Goal: Task Accomplishment & Management: Complete application form

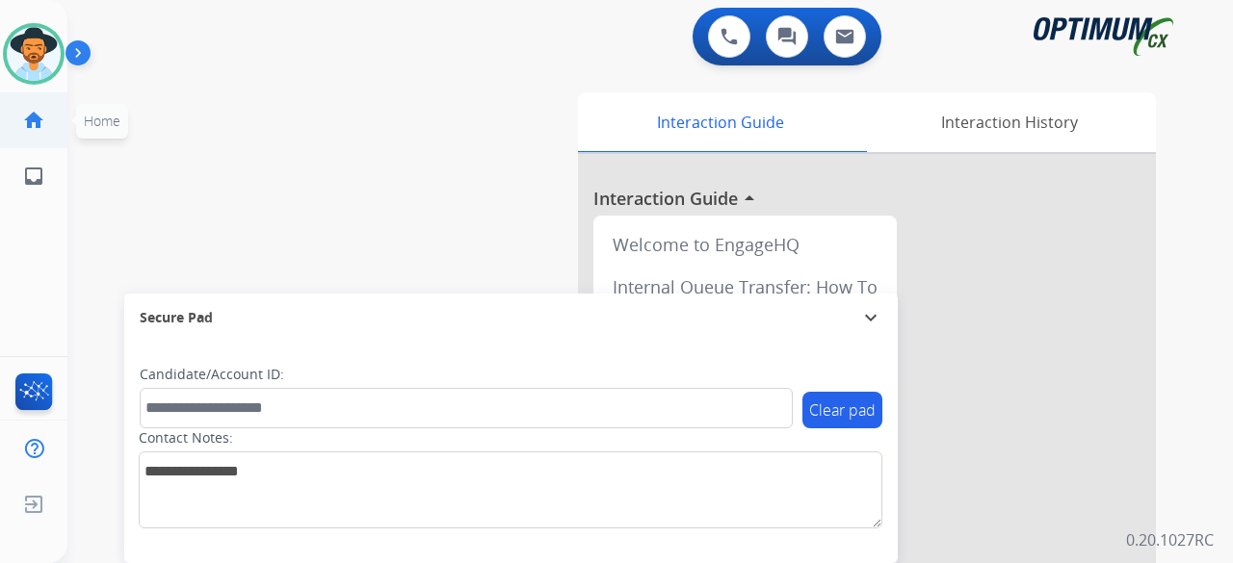
click at [98, 109] on span "Home" at bounding box center [102, 121] width 52 height 35
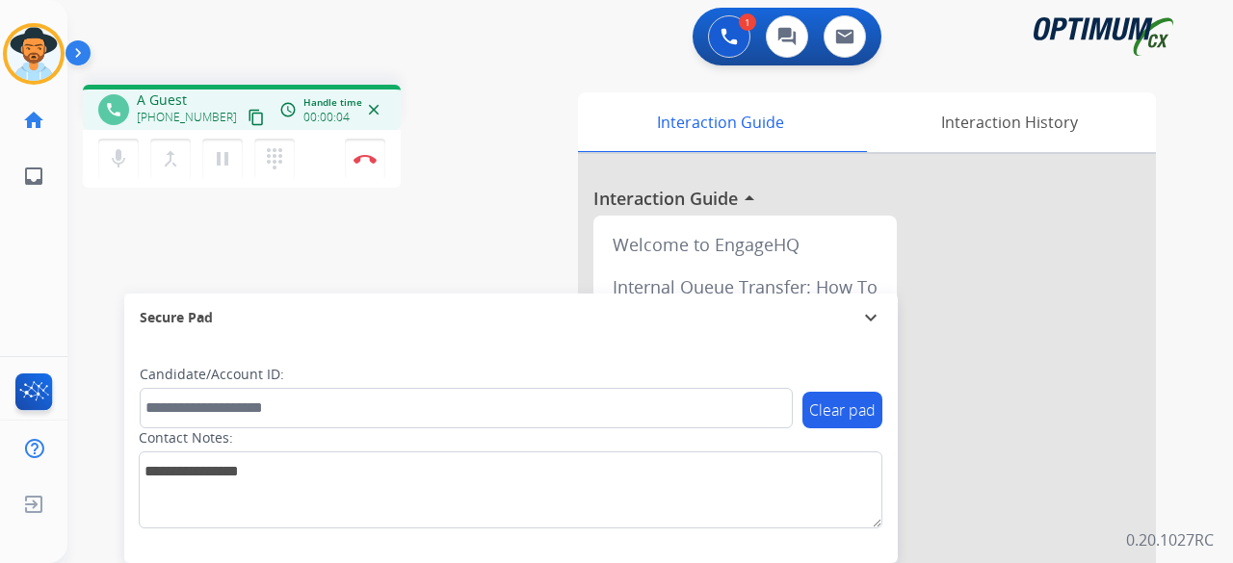
click at [247, 111] on mat-icon "content_copy" at bounding box center [255, 117] width 17 height 17
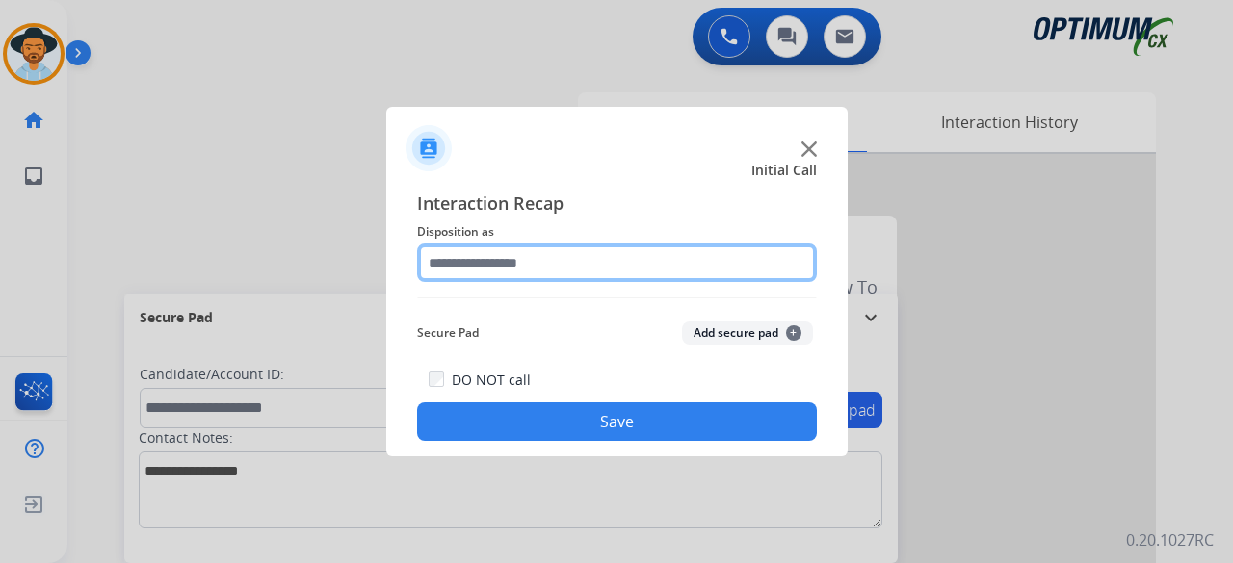
click at [513, 273] on input "text" at bounding box center [617, 263] width 400 height 39
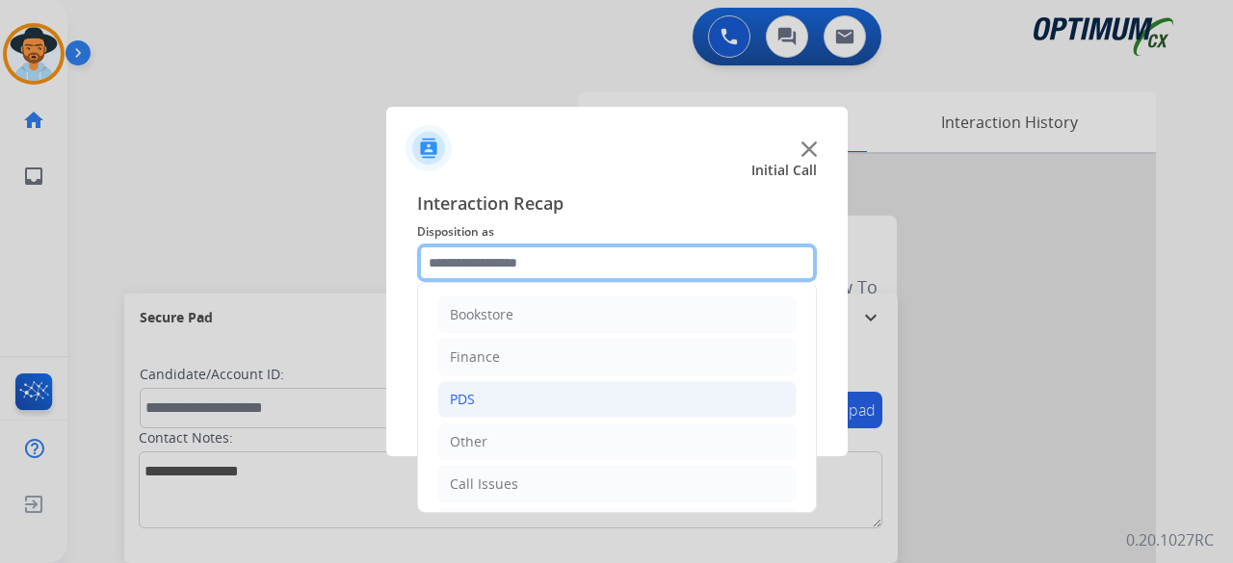
scroll to position [125, 0]
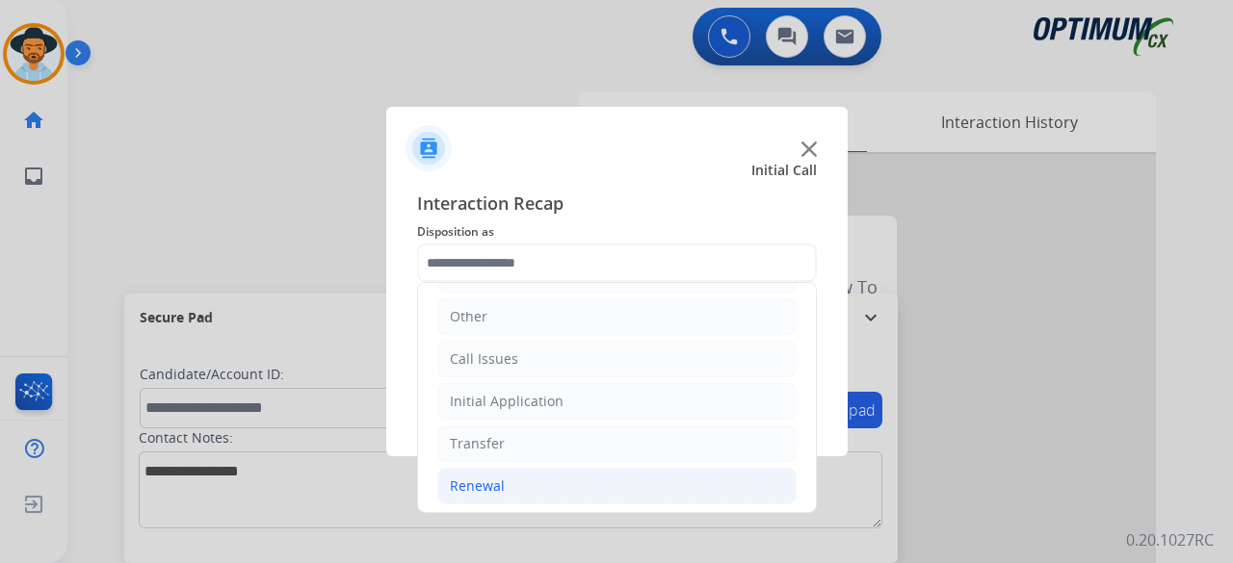
click at [510, 488] on li "Renewal" at bounding box center [616, 486] width 359 height 37
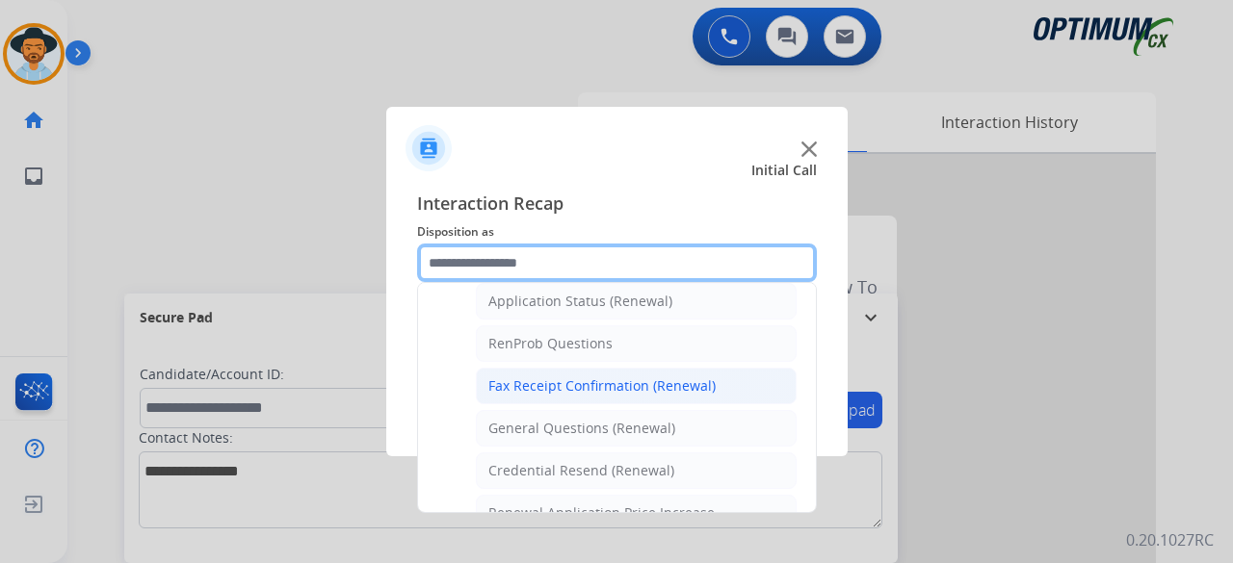
scroll to position [468, 0]
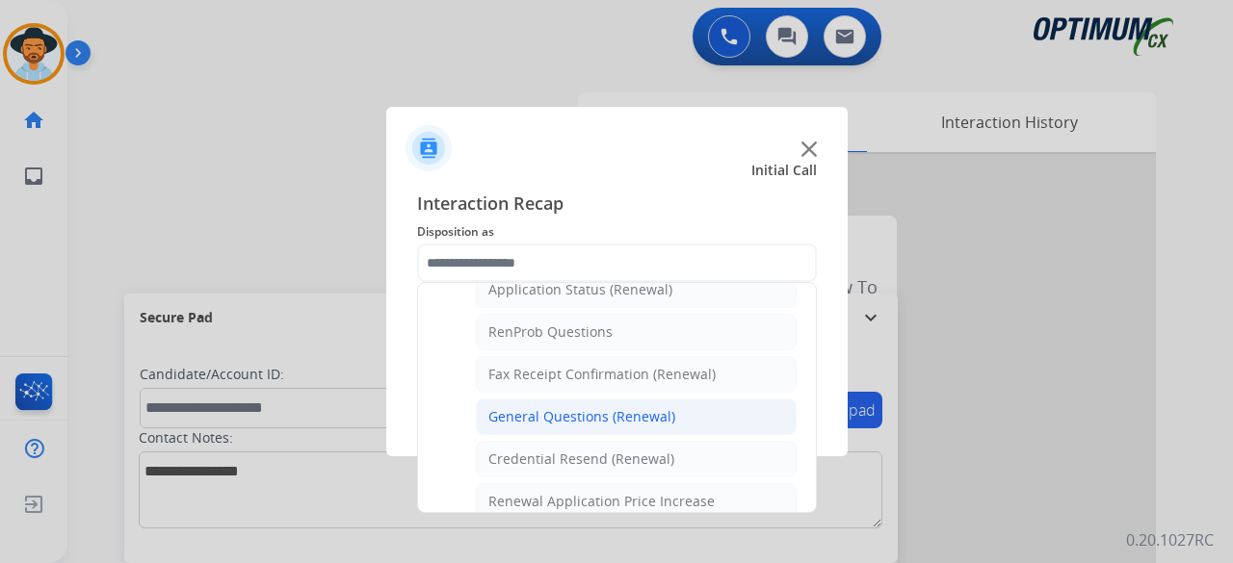
click at [562, 413] on div "General Questions (Renewal)" at bounding box center [581, 416] width 187 height 19
type input "**********"
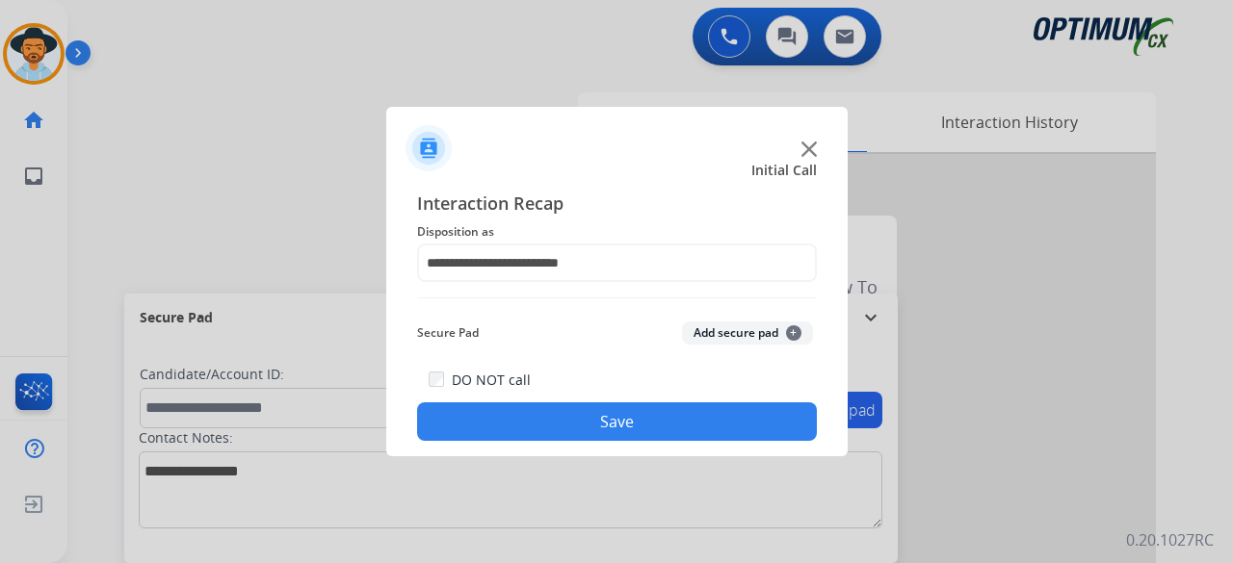
click at [722, 336] on button "Add secure pad +" at bounding box center [747, 333] width 131 height 23
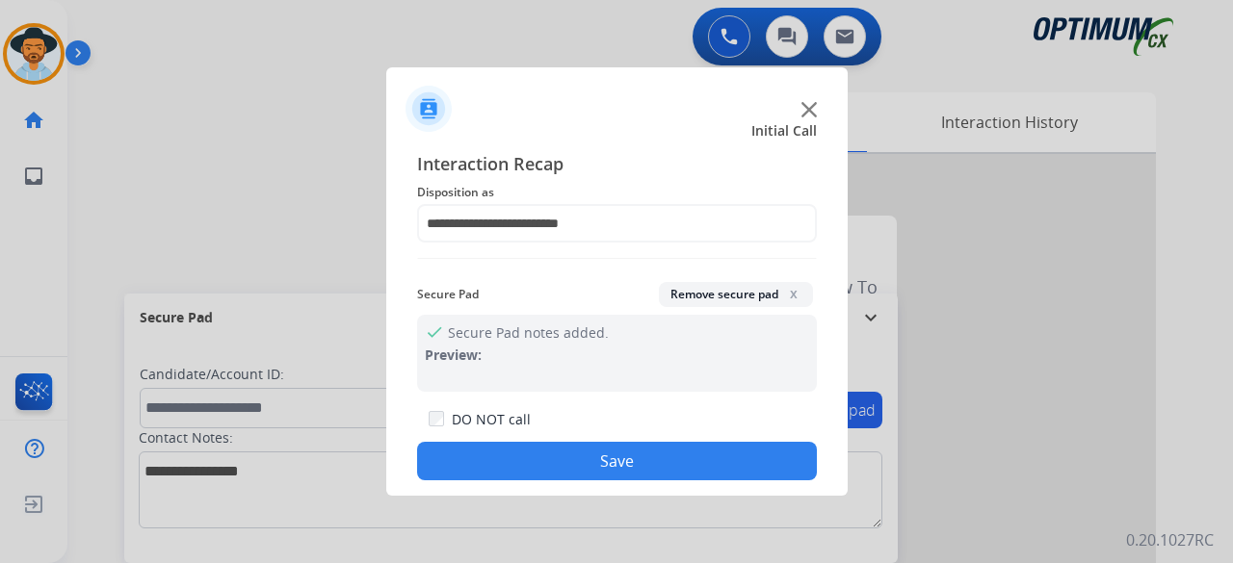
click at [626, 455] on button "Save" at bounding box center [617, 461] width 400 height 39
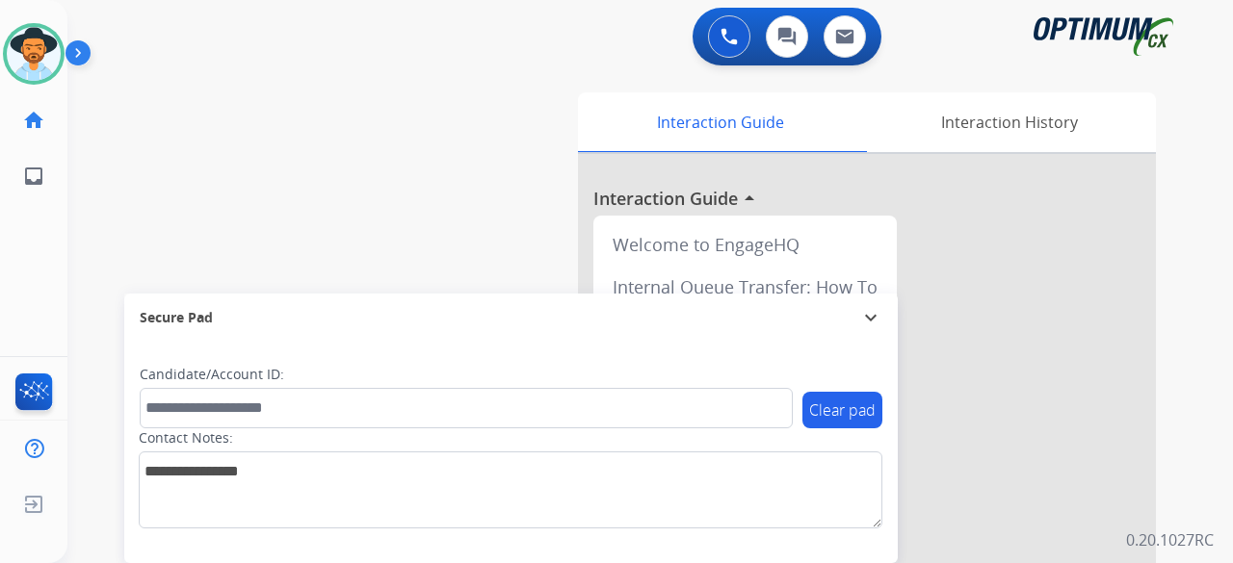
click at [223, 167] on div "swap_horiz Break voice bridge close_fullscreen Connect 3-Way Call merge_type Se…" at bounding box center [626, 470] width 1119 height 803
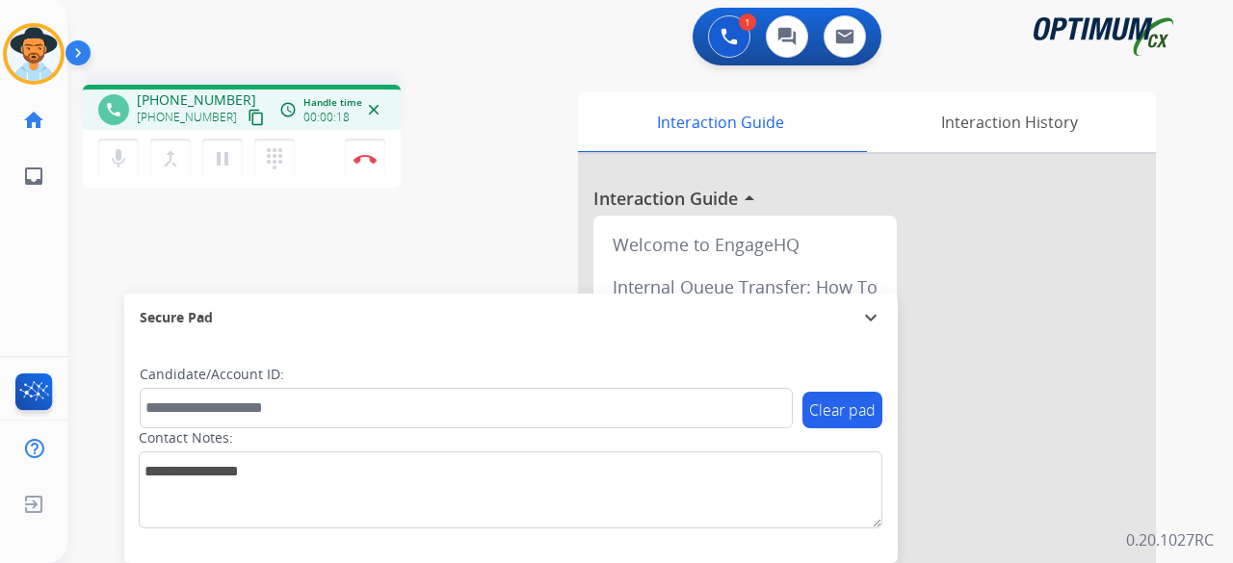
click at [247, 117] on mat-icon "content_copy" at bounding box center [255, 117] width 17 height 17
click at [247, 118] on mat-icon "content_copy" at bounding box center [255, 117] width 17 height 17
click at [123, 164] on mat-icon "mic" at bounding box center [118, 158] width 23 height 23
click at [123, 164] on mat-icon "mic_off" at bounding box center [118, 158] width 23 height 23
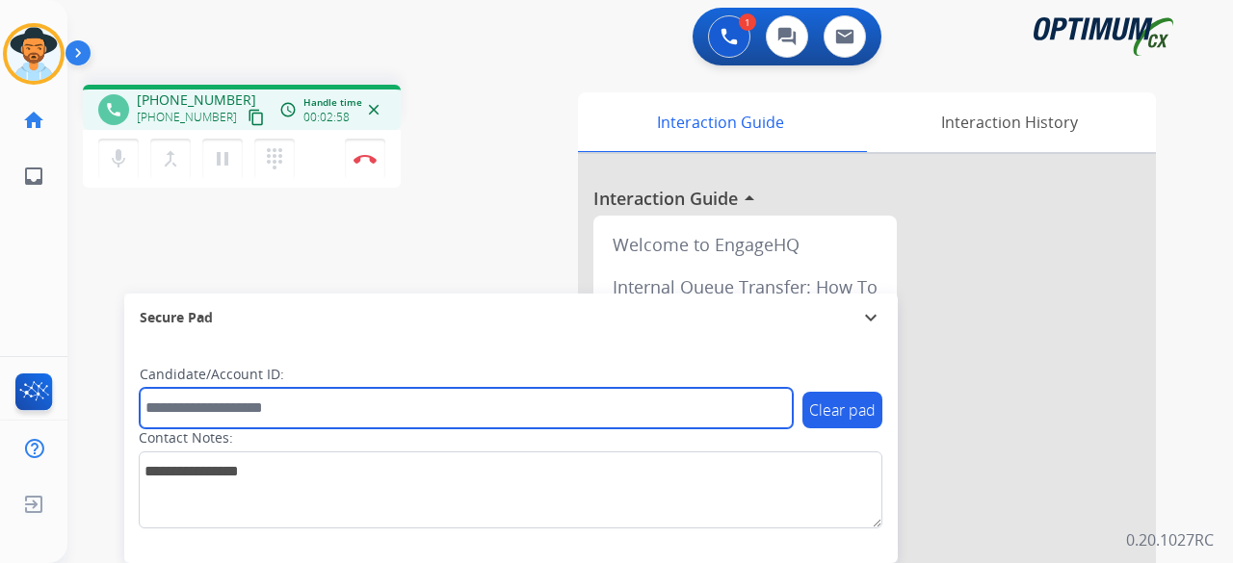
click at [189, 403] on input "text" at bounding box center [466, 408] width 653 height 40
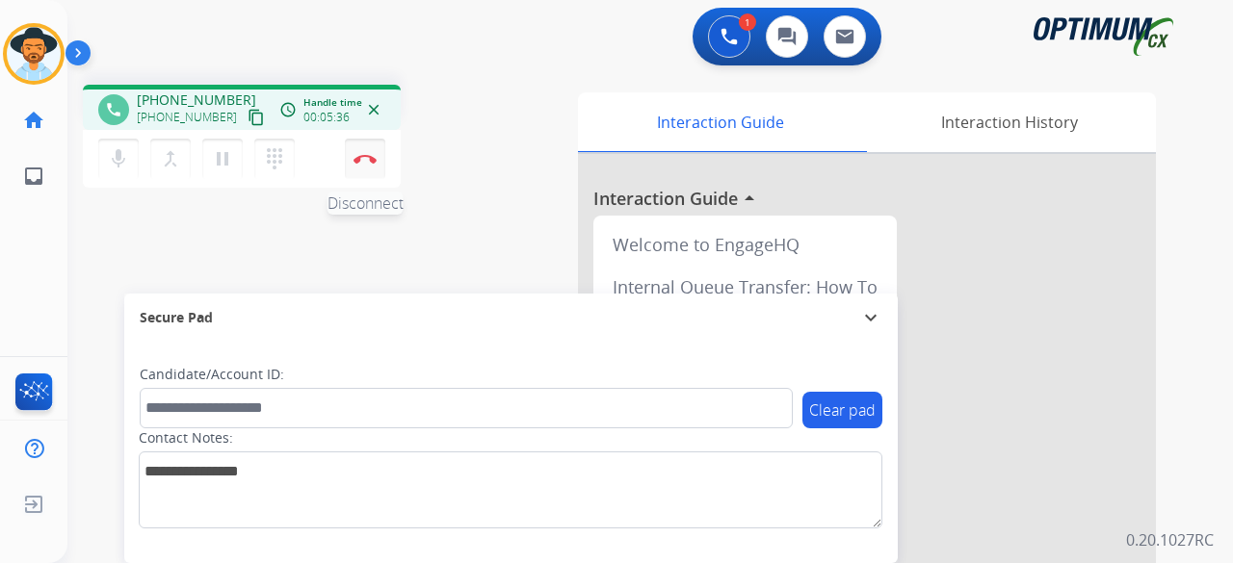
click at [360, 162] on img at bounding box center [364, 159] width 23 height 10
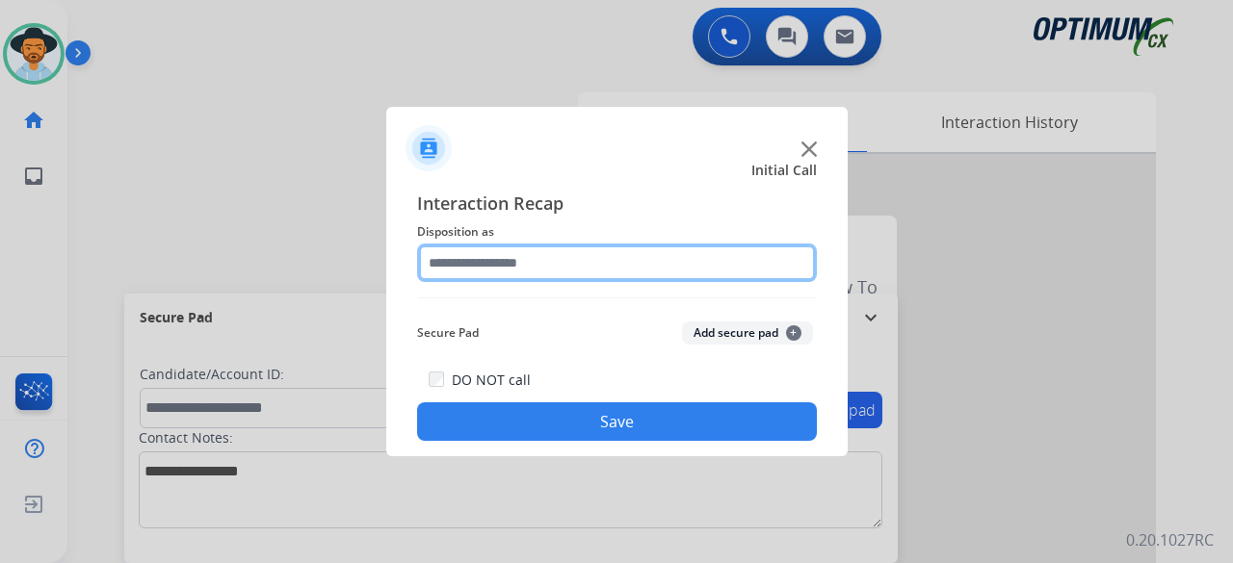
click at [672, 254] on input "text" at bounding box center [617, 263] width 400 height 39
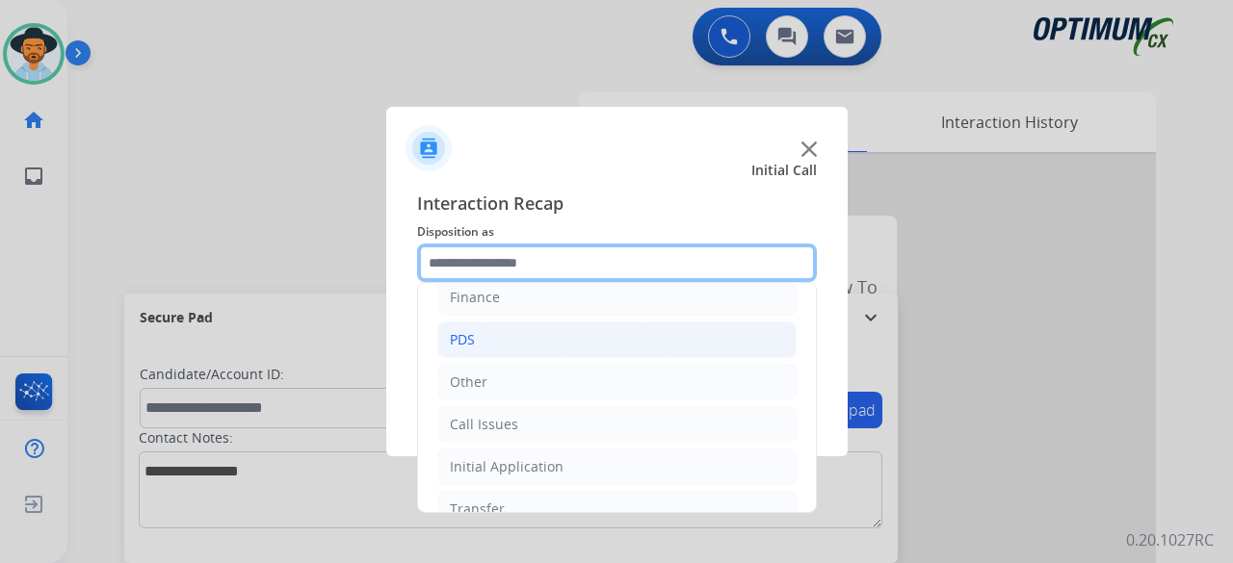
scroll to position [125, 0]
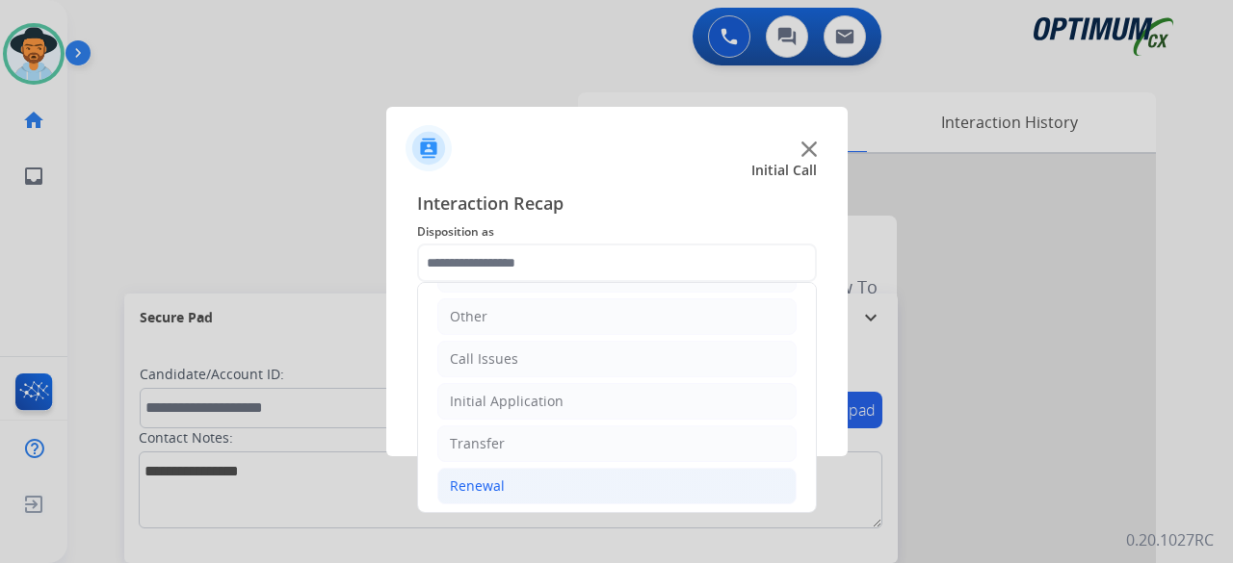
click at [501, 488] on div "Renewal" at bounding box center [477, 486] width 55 height 19
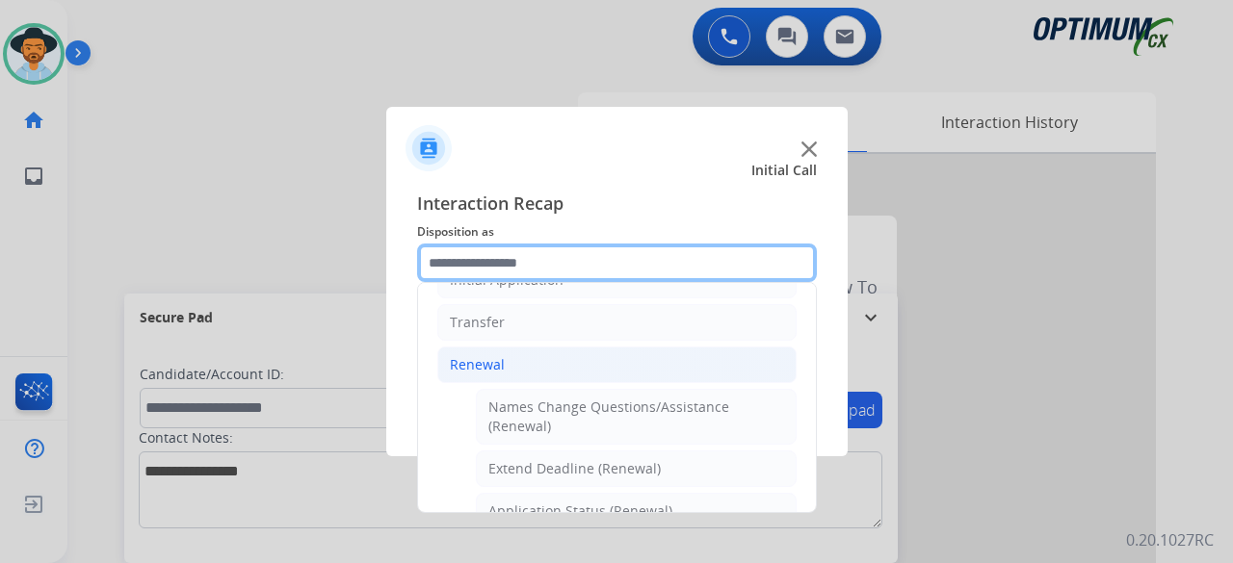
scroll to position [385, 0]
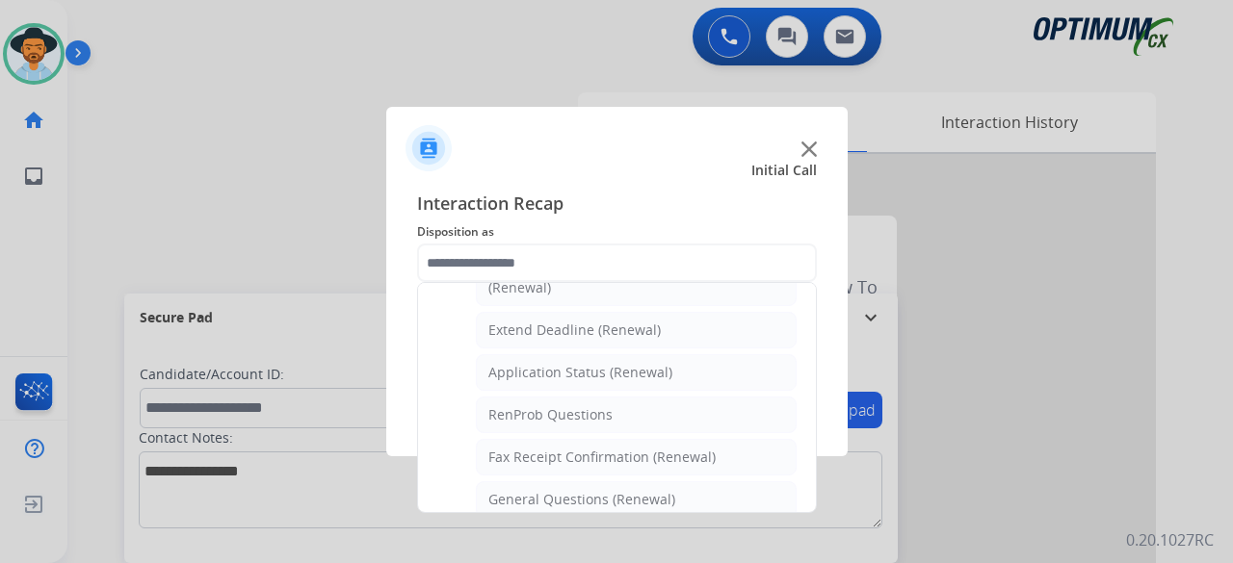
click at [501, 490] on div "General Questions (Renewal)" at bounding box center [581, 499] width 187 height 19
type input "**********"
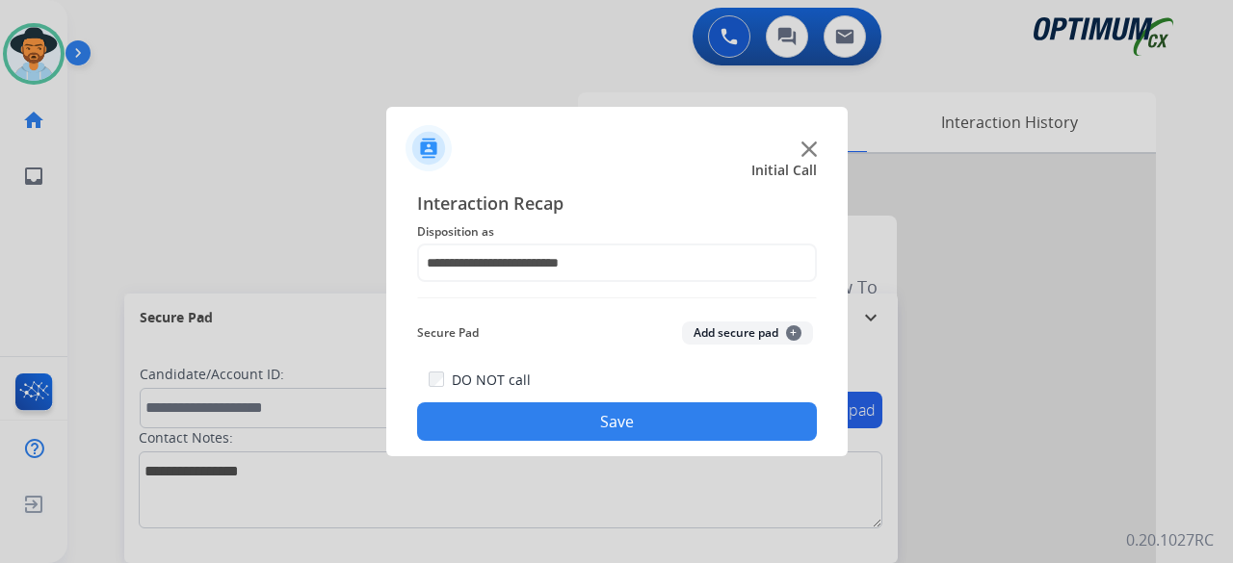
click at [749, 330] on button "Add secure pad +" at bounding box center [747, 333] width 131 height 23
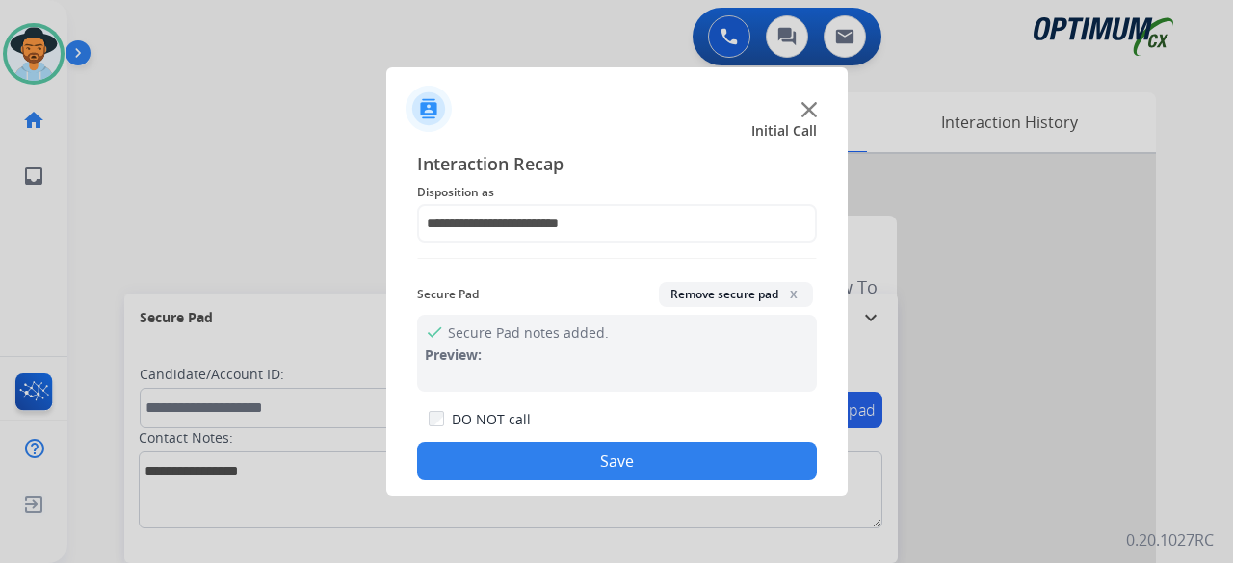
click at [624, 455] on button "Save" at bounding box center [617, 461] width 400 height 39
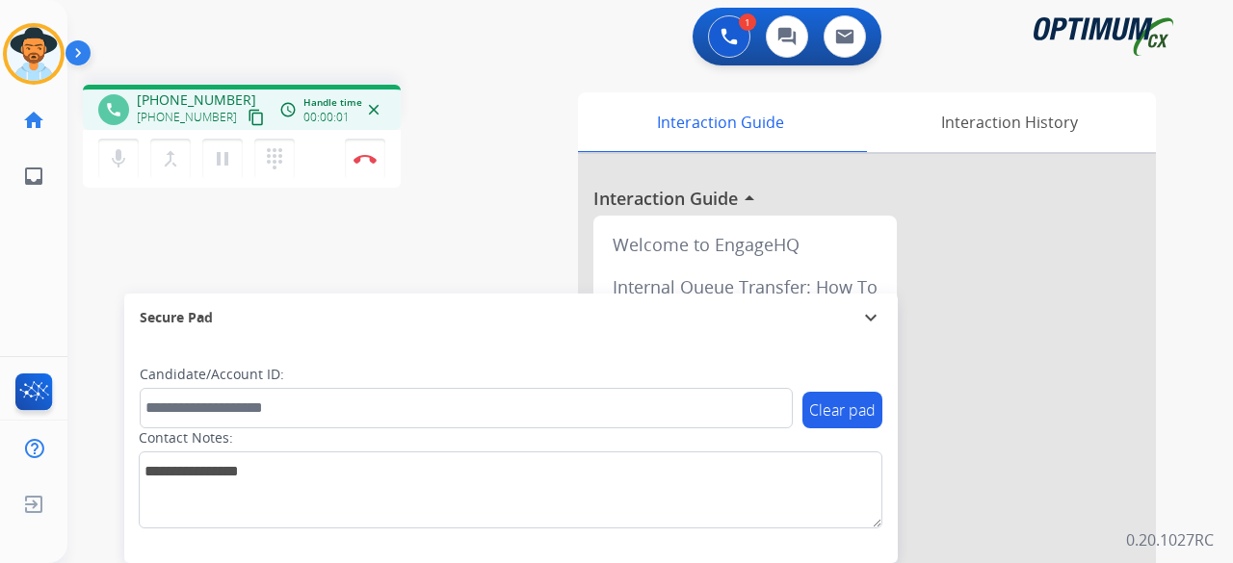
click at [247, 120] on mat-icon "content_copy" at bounding box center [255, 117] width 17 height 17
click at [366, 159] on img at bounding box center [364, 159] width 23 height 10
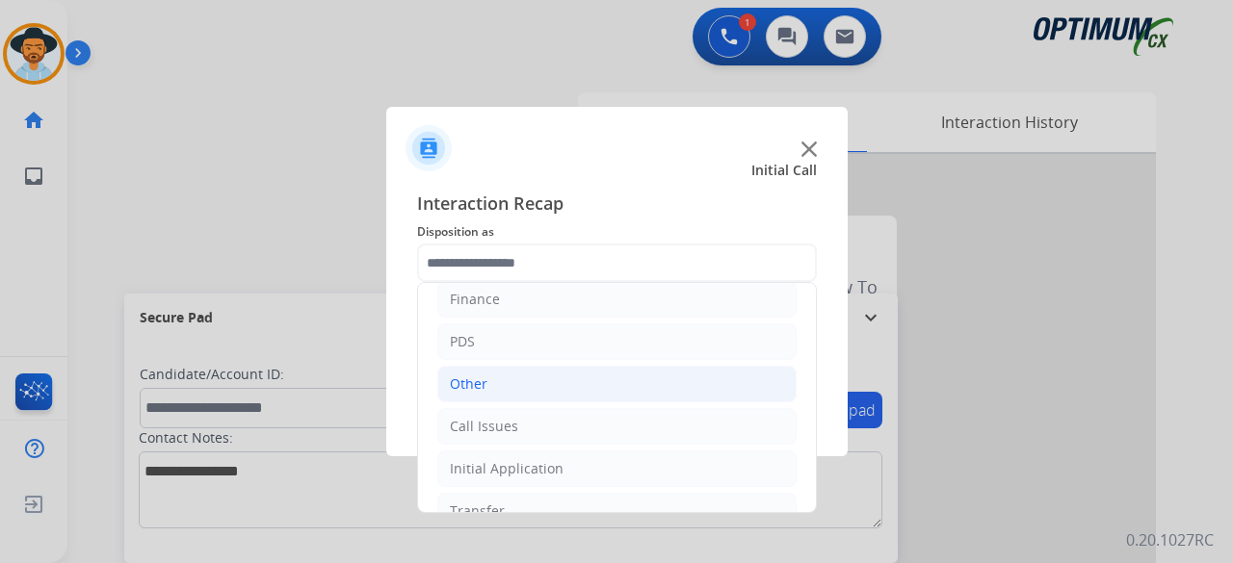
scroll to position [125, 0]
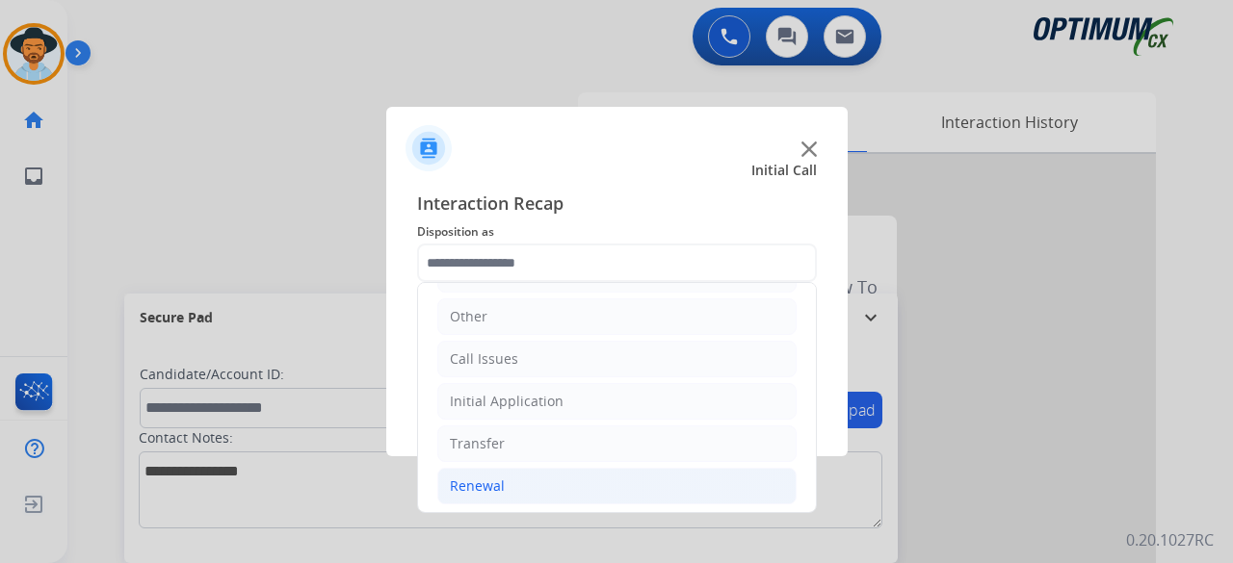
click at [561, 468] on li "Renewal" at bounding box center [616, 486] width 359 height 37
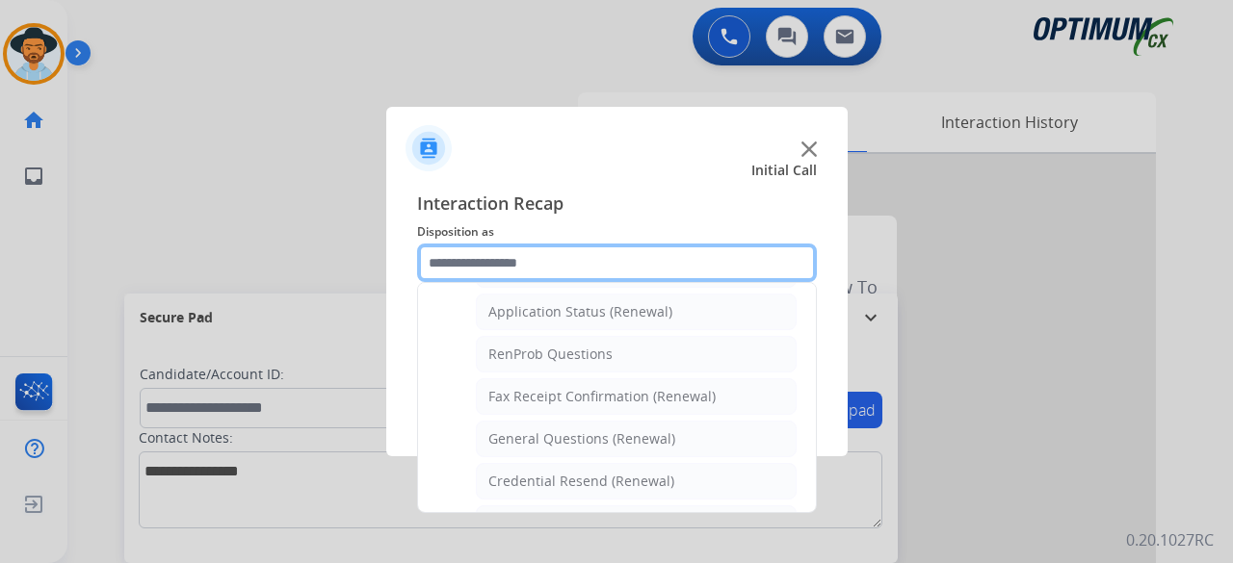
scroll to position [452, 0]
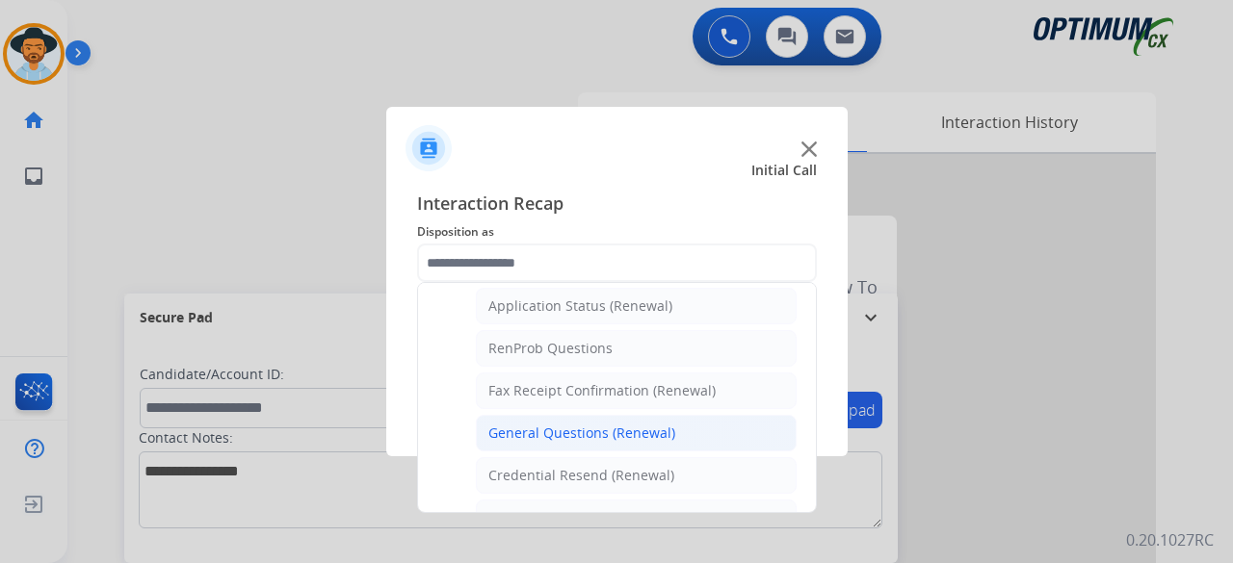
click at [605, 431] on div "General Questions (Renewal)" at bounding box center [581, 433] width 187 height 19
type input "**********"
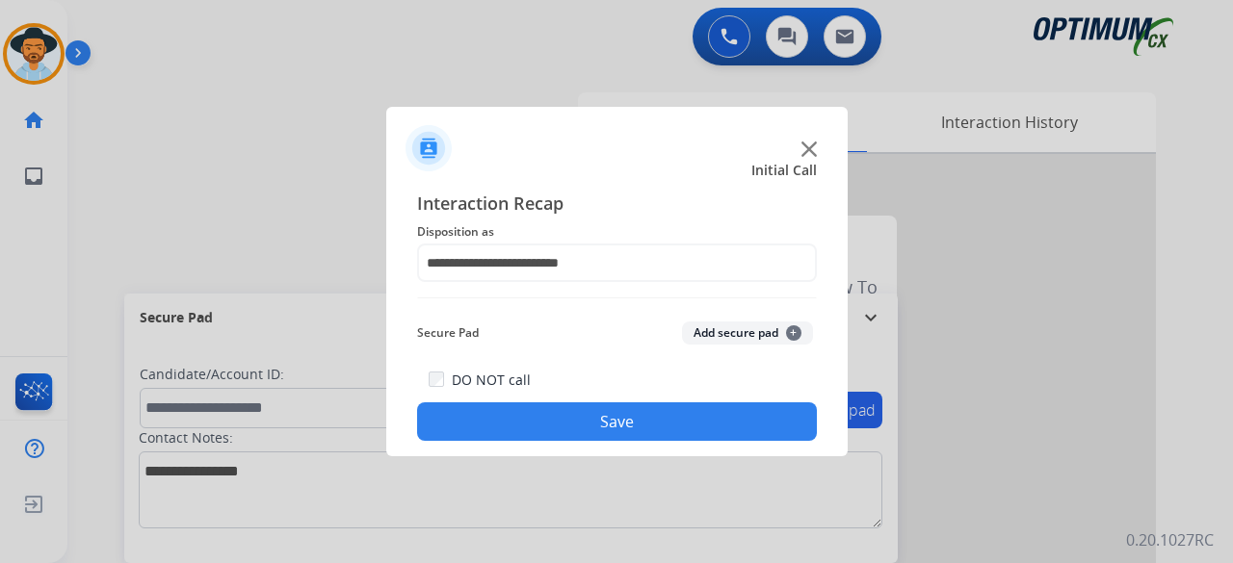
click at [728, 325] on button "Add secure pad +" at bounding box center [747, 333] width 131 height 23
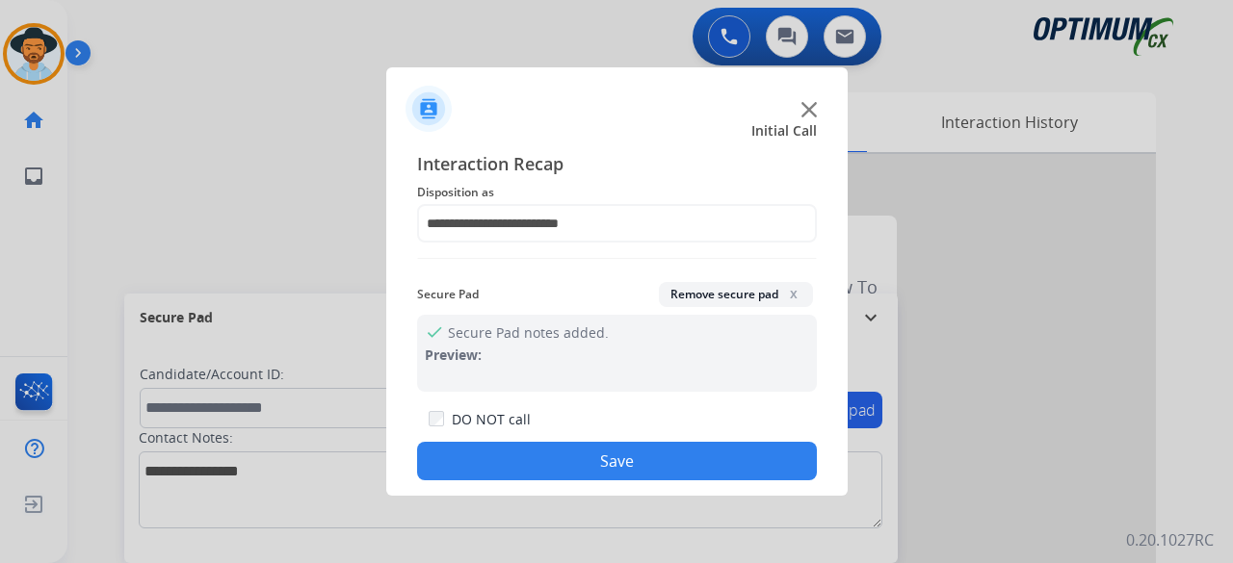
click at [598, 468] on button "Save" at bounding box center [617, 461] width 400 height 39
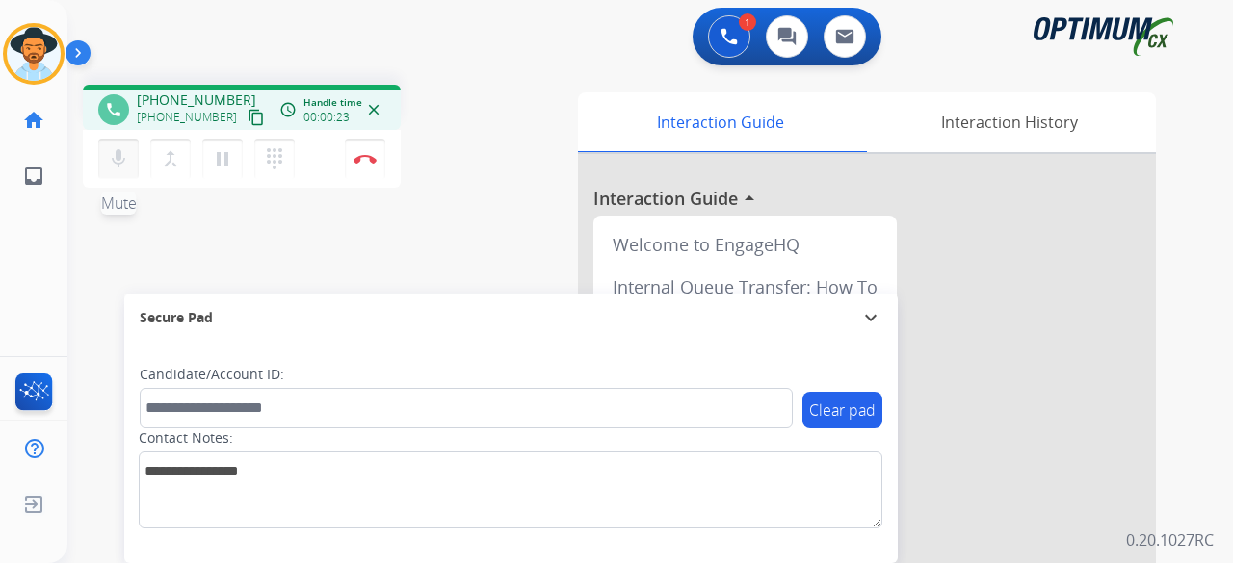
click at [123, 160] on mat-icon "mic" at bounding box center [118, 158] width 23 height 23
click at [123, 160] on mat-icon "mic_off" at bounding box center [118, 158] width 23 height 23
click at [247, 122] on mat-icon "content_copy" at bounding box center [255, 117] width 17 height 17
click at [116, 156] on mat-icon "mic" at bounding box center [118, 158] width 23 height 23
click at [119, 164] on mat-icon "mic_off" at bounding box center [118, 158] width 23 height 23
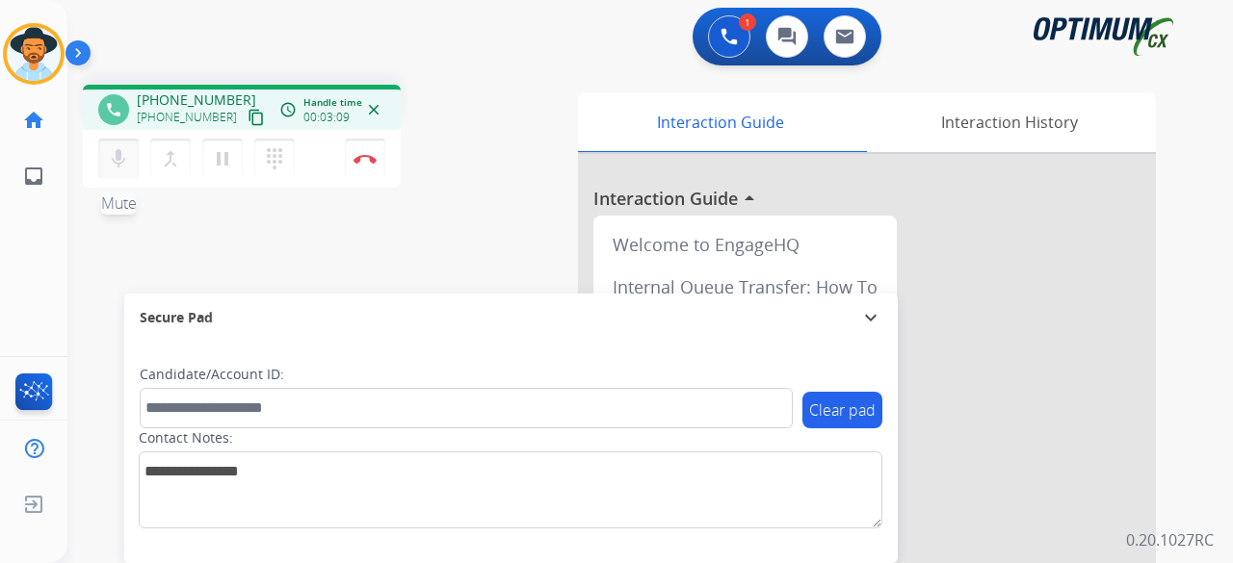
click at [112, 157] on mat-icon "mic" at bounding box center [118, 158] width 23 height 23
click at [107, 154] on mat-icon "mic_off" at bounding box center [118, 158] width 23 height 23
click at [127, 169] on mat-icon "mic" at bounding box center [118, 158] width 23 height 23
click at [127, 169] on mat-icon "mic_off" at bounding box center [118, 158] width 23 height 23
click at [366, 165] on button "Disconnect" at bounding box center [365, 159] width 40 height 40
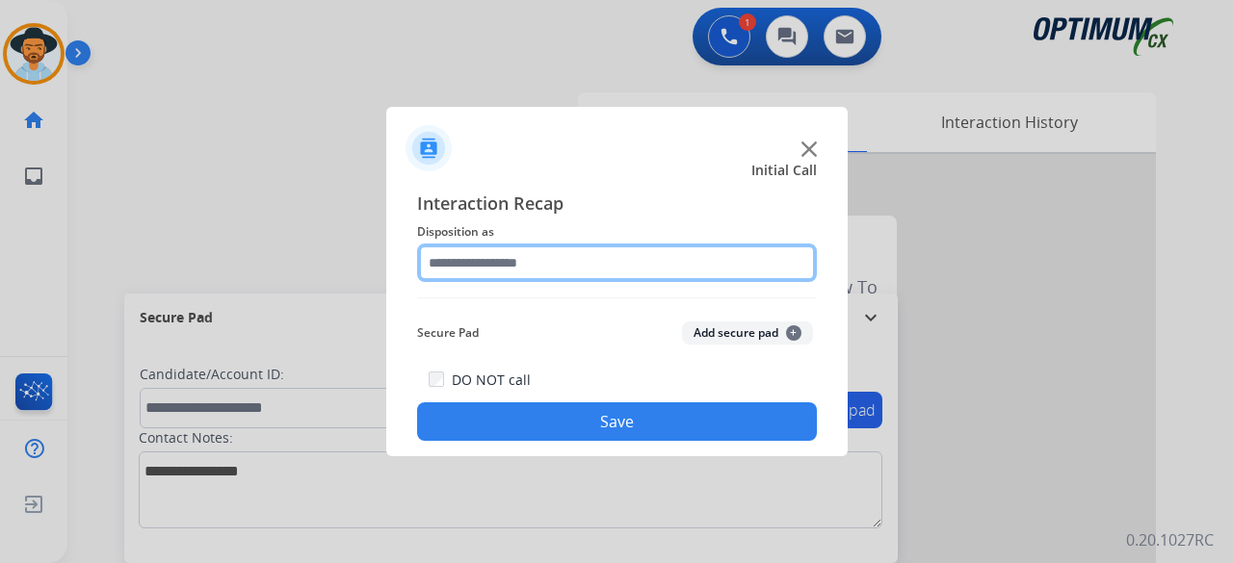
click at [587, 267] on input "text" at bounding box center [617, 263] width 400 height 39
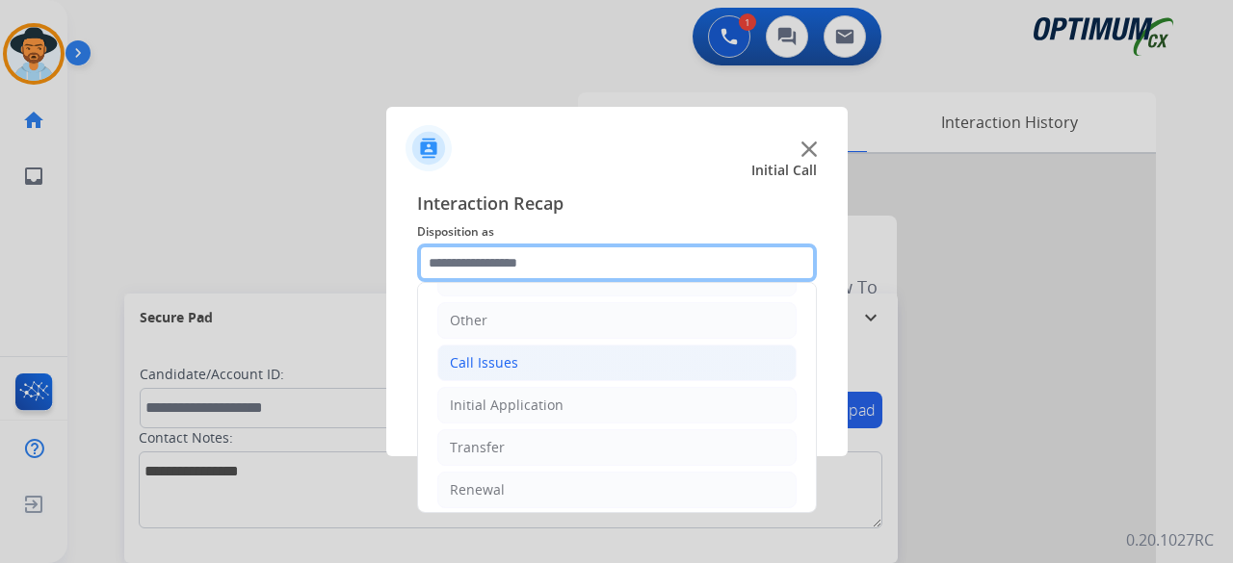
scroll to position [125, 0]
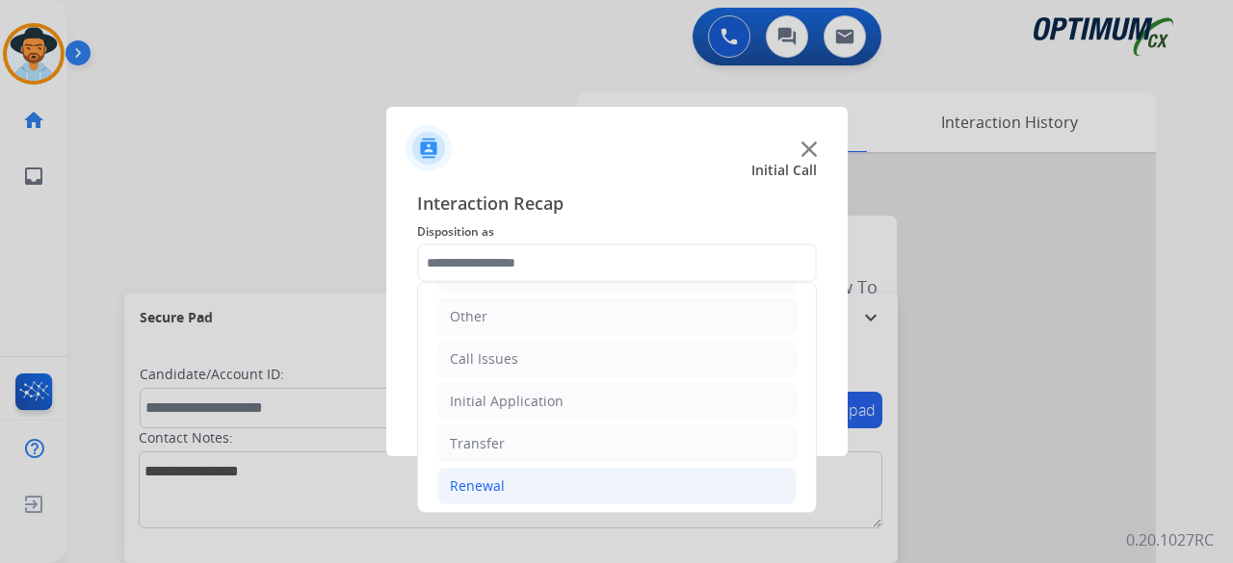
click at [501, 471] on li "Renewal" at bounding box center [616, 486] width 359 height 37
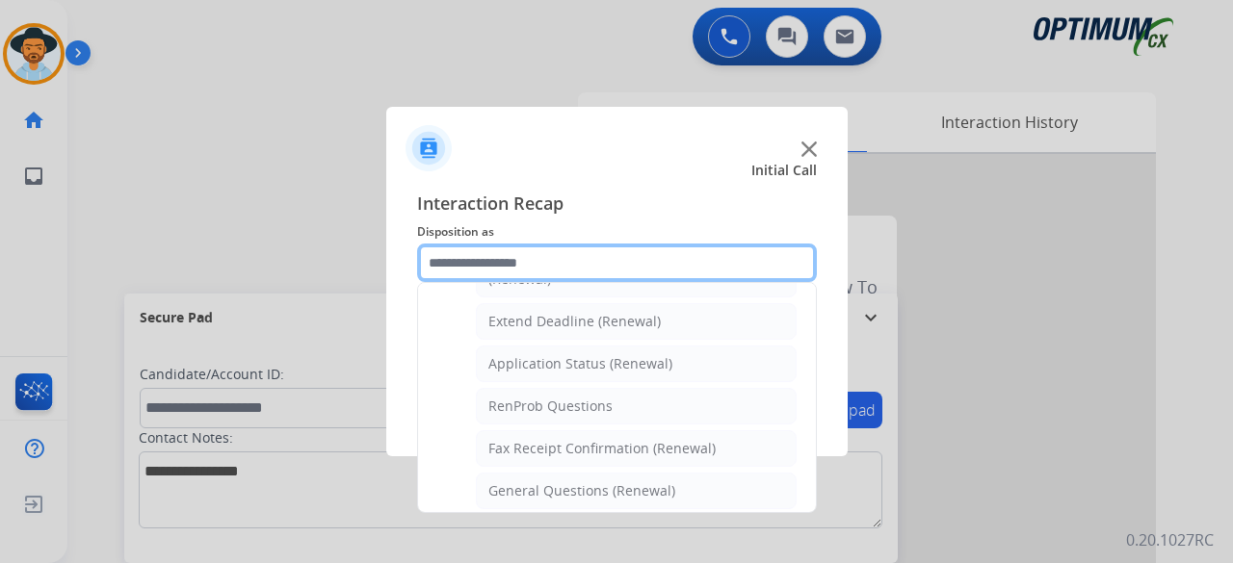
scroll to position [400, 0]
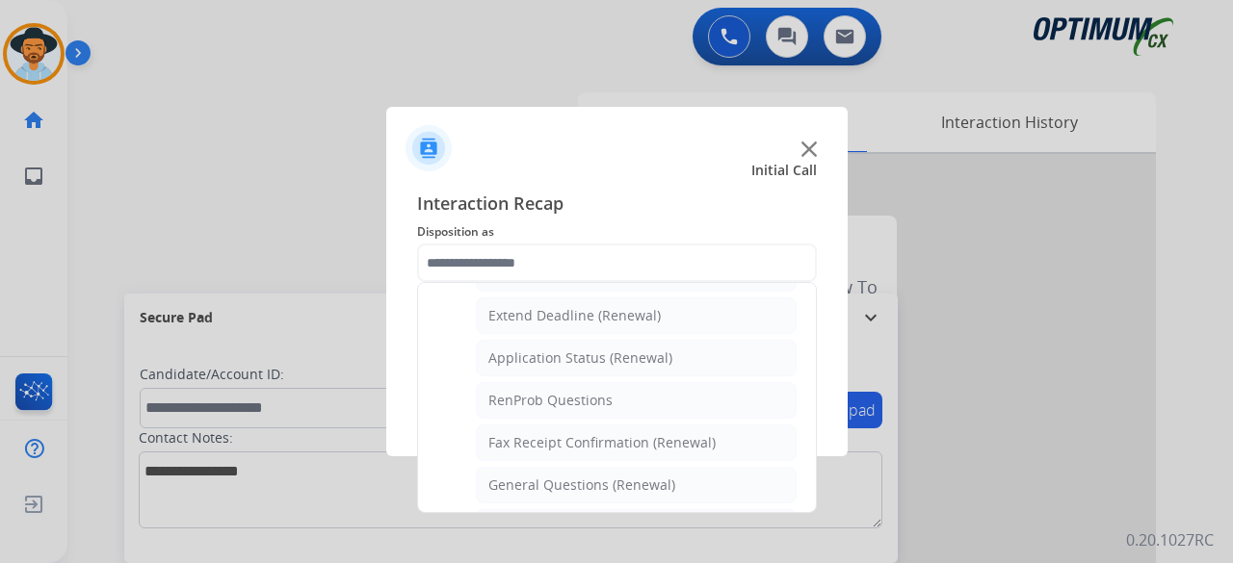
click at [501, 476] on div "General Questions (Renewal)" at bounding box center [581, 485] width 187 height 19
type input "**********"
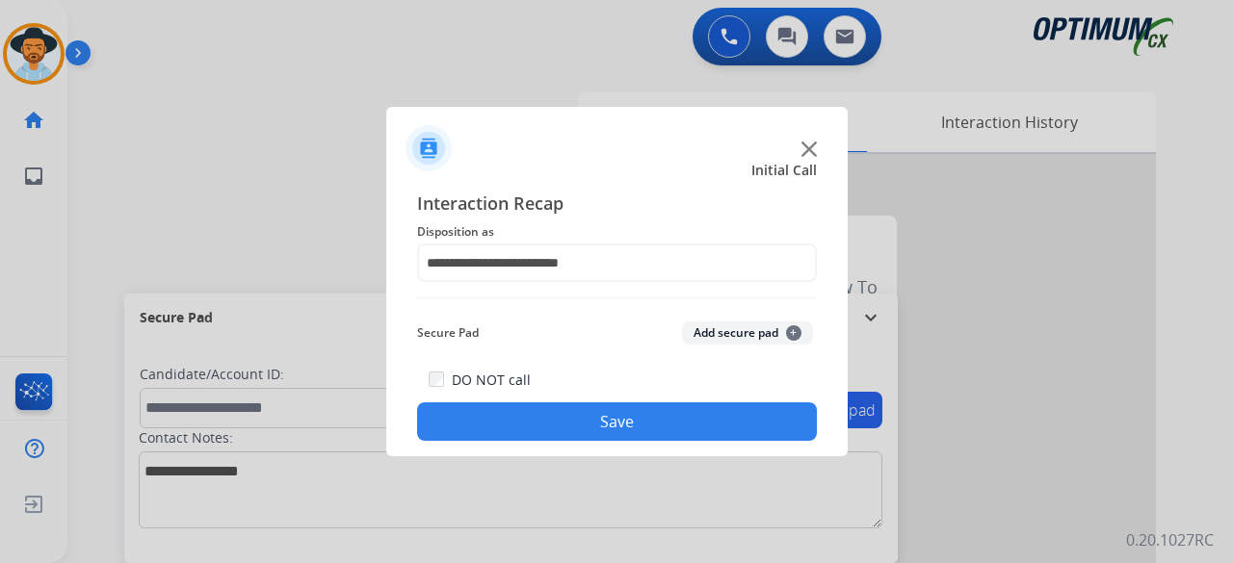
click at [708, 332] on button "Add secure pad +" at bounding box center [747, 333] width 131 height 23
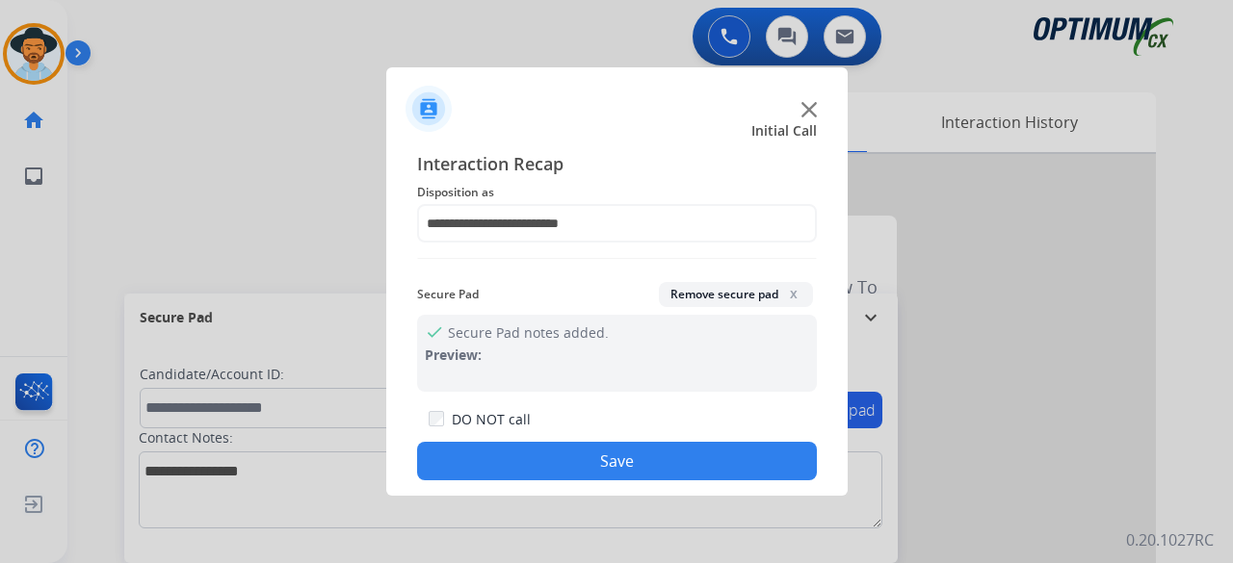
click at [577, 477] on button "Save" at bounding box center [617, 461] width 400 height 39
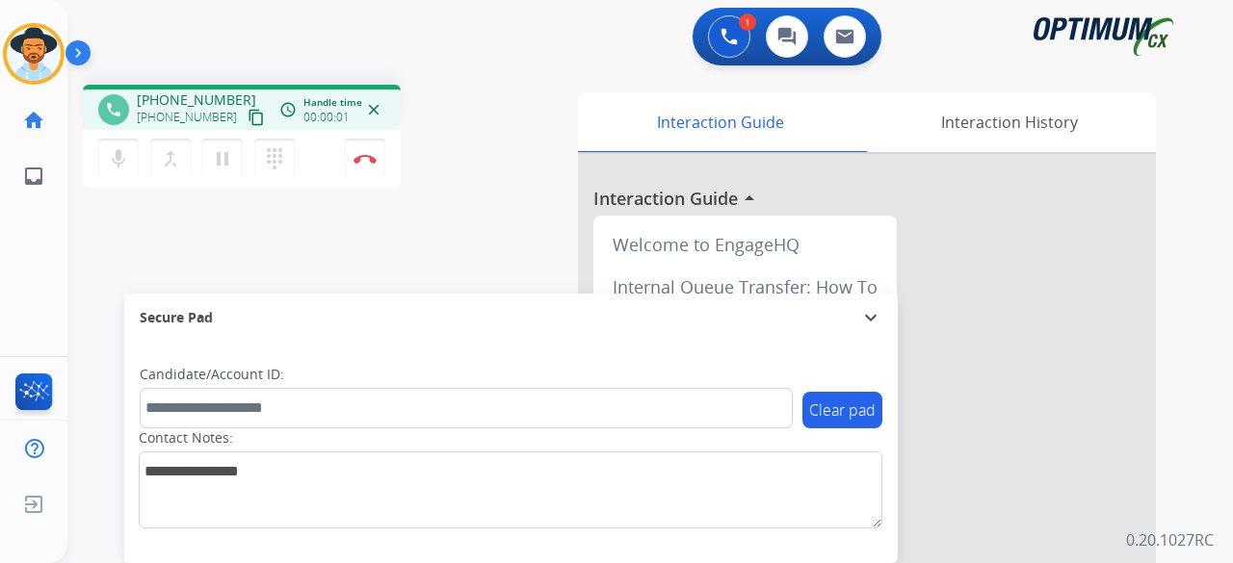
click at [247, 117] on mat-icon "content_copy" at bounding box center [255, 117] width 17 height 17
click at [372, 170] on button "Disconnect" at bounding box center [365, 159] width 40 height 40
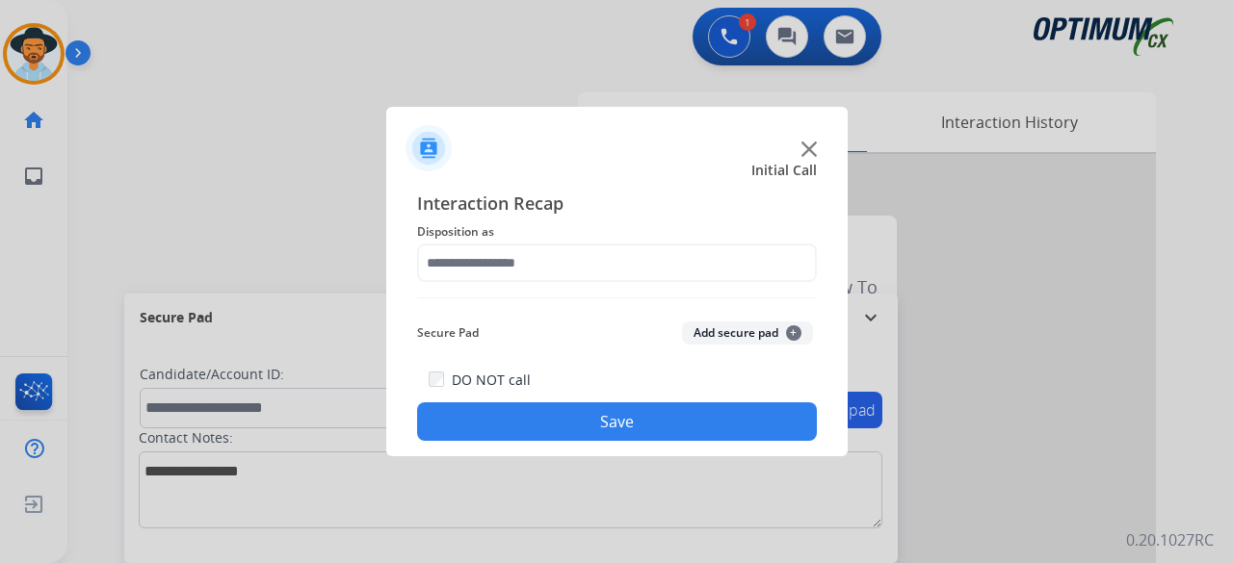
click at [808, 154] on img at bounding box center [808, 149] width 15 height 15
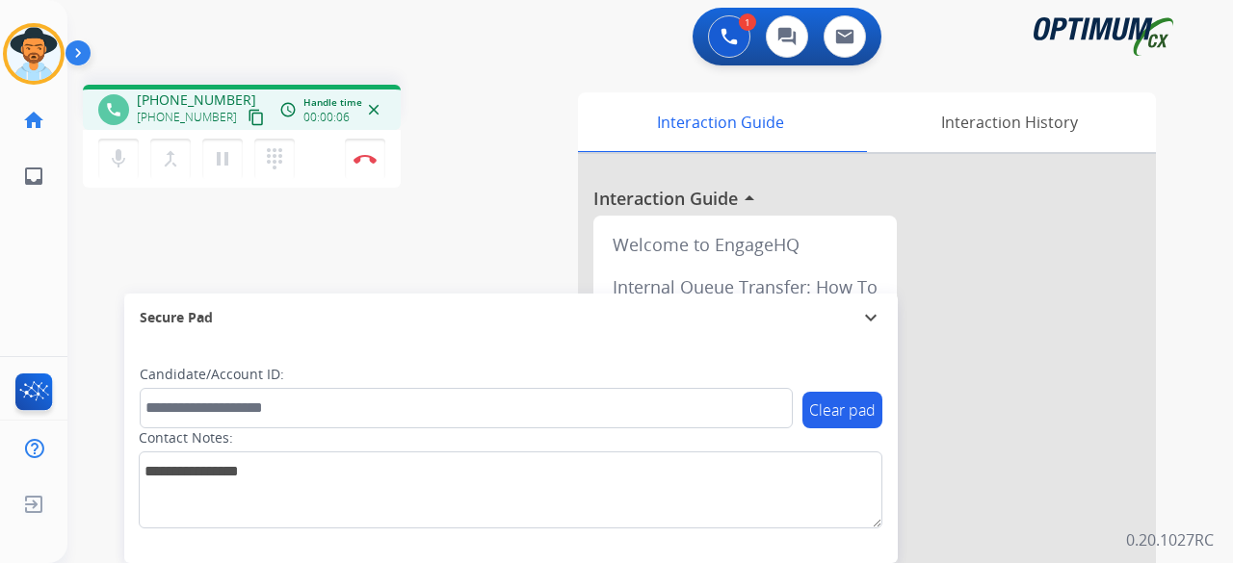
click at [247, 123] on mat-icon "content_copy" at bounding box center [255, 117] width 17 height 17
click at [127, 163] on mat-icon "mic" at bounding box center [118, 158] width 23 height 23
click at [125, 156] on mat-icon "mic_off" at bounding box center [118, 158] width 23 height 23
click at [374, 164] on button "Disconnect" at bounding box center [365, 159] width 40 height 40
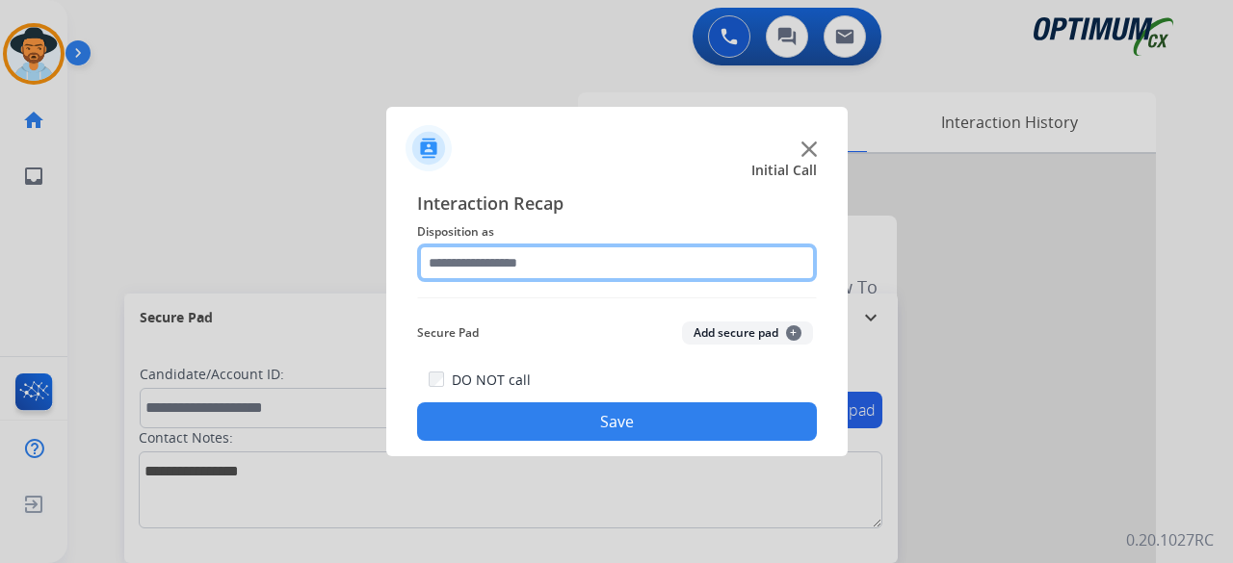
click at [573, 251] on input "text" at bounding box center [617, 263] width 400 height 39
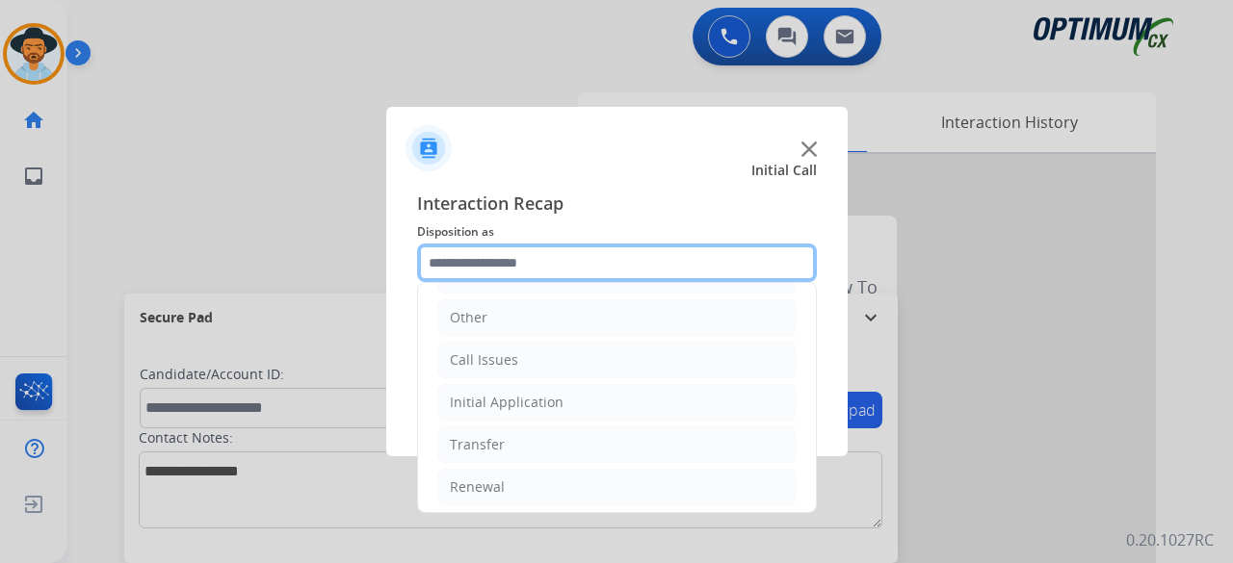
scroll to position [125, 0]
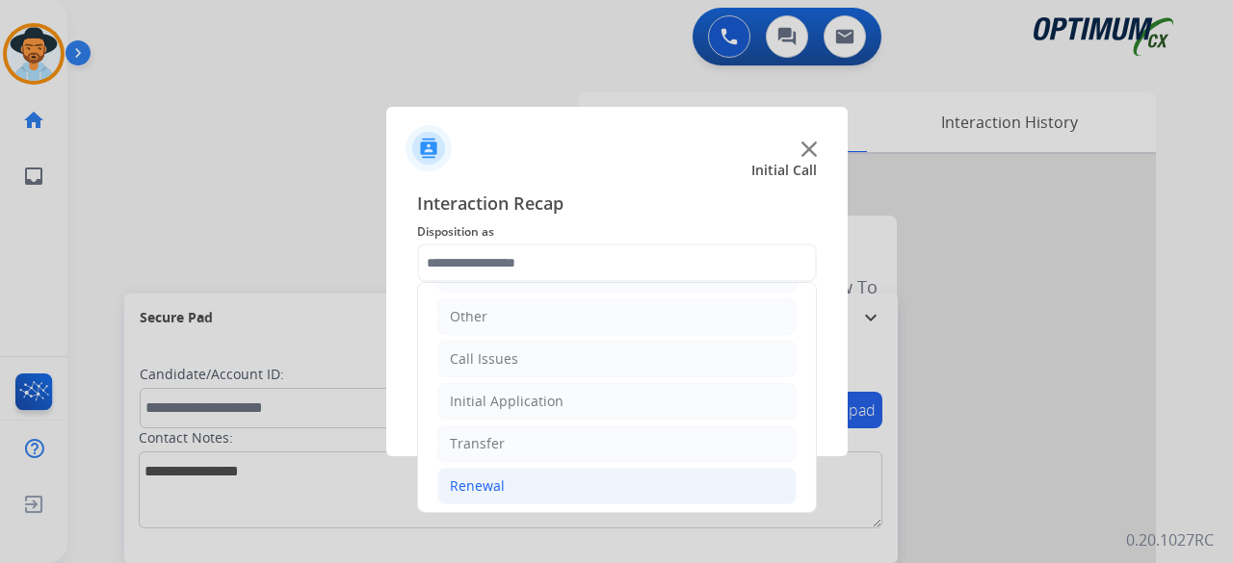
click at [514, 484] on li "Renewal" at bounding box center [616, 486] width 359 height 37
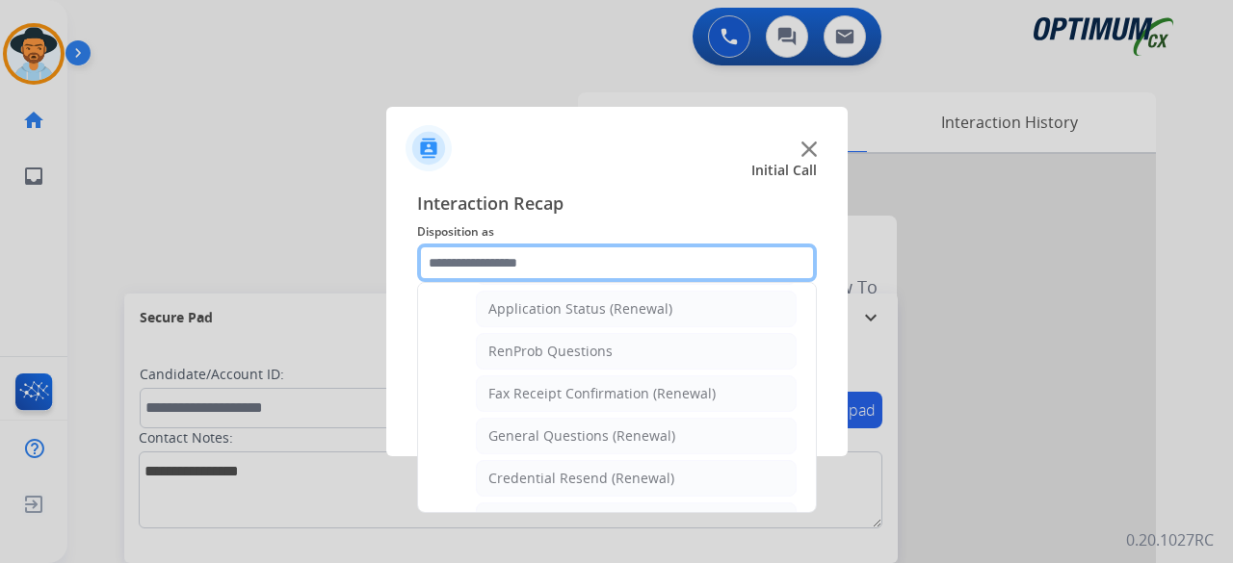
scroll to position [439, 0]
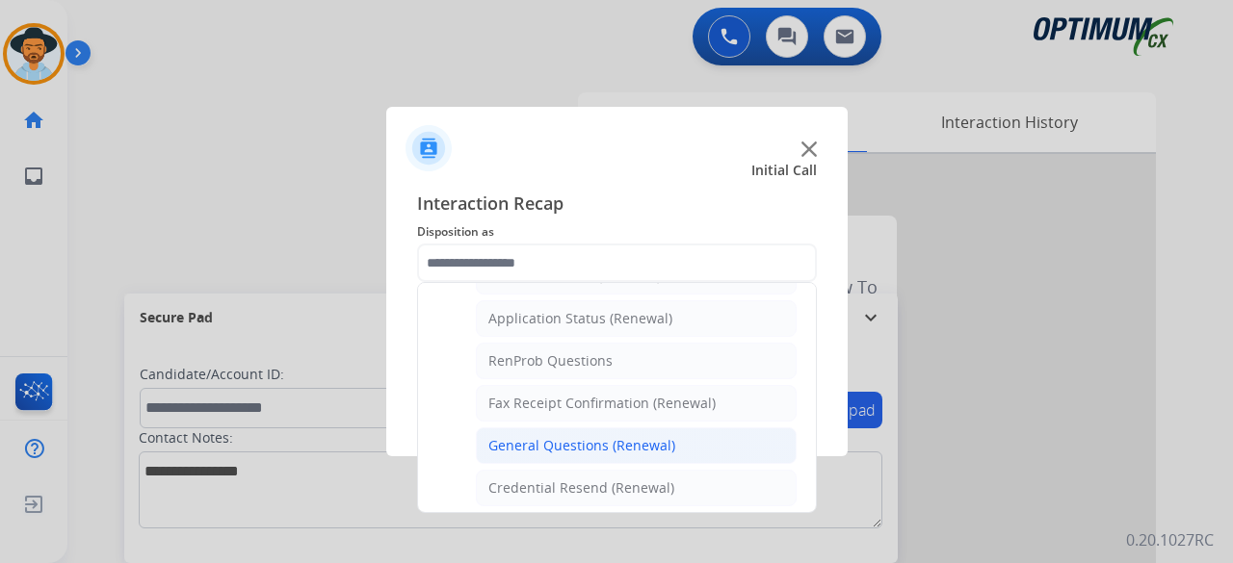
click at [623, 428] on li "General Questions (Renewal)" at bounding box center [636, 446] width 321 height 37
type input "**********"
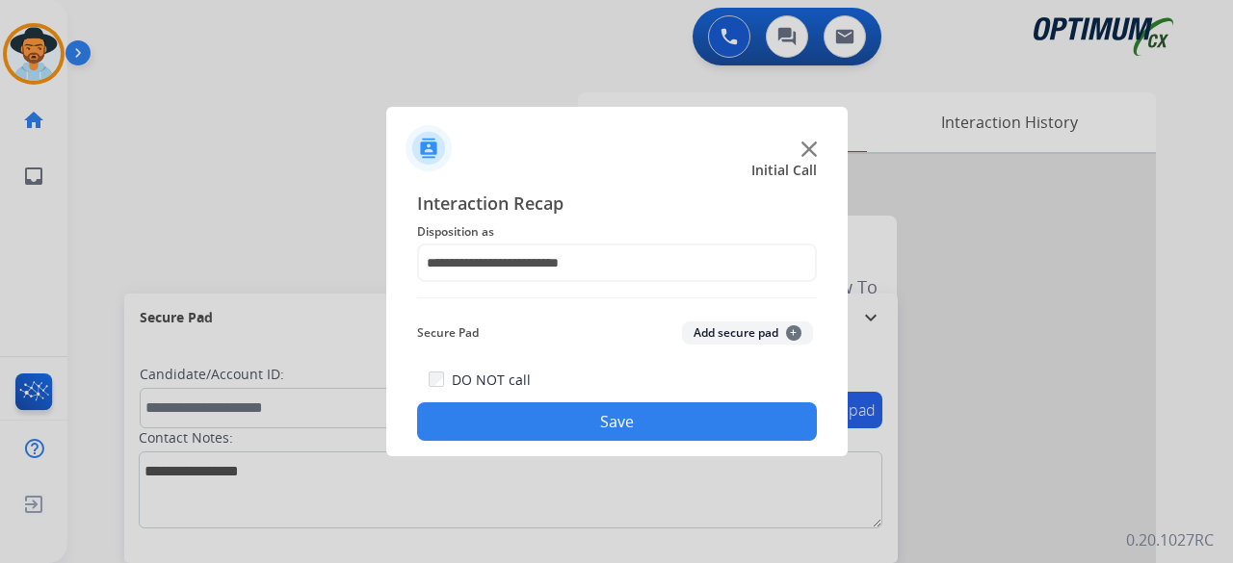
click at [735, 330] on button "Add secure pad +" at bounding box center [747, 333] width 131 height 23
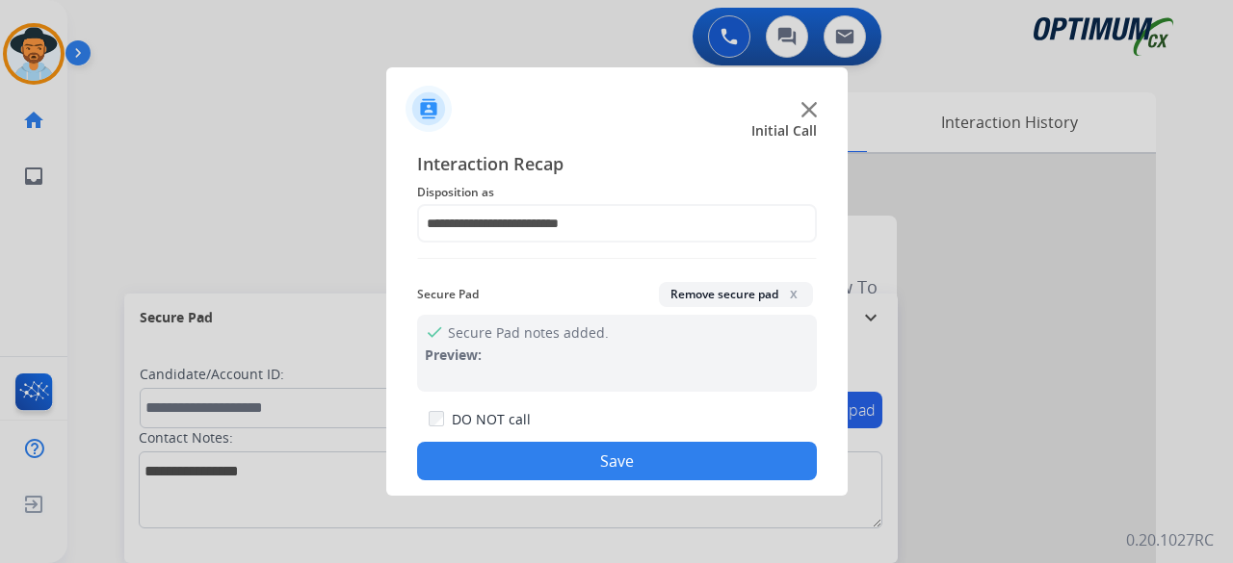
click at [582, 454] on button "Save" at bounding box center [617, 461] width 400 height 39
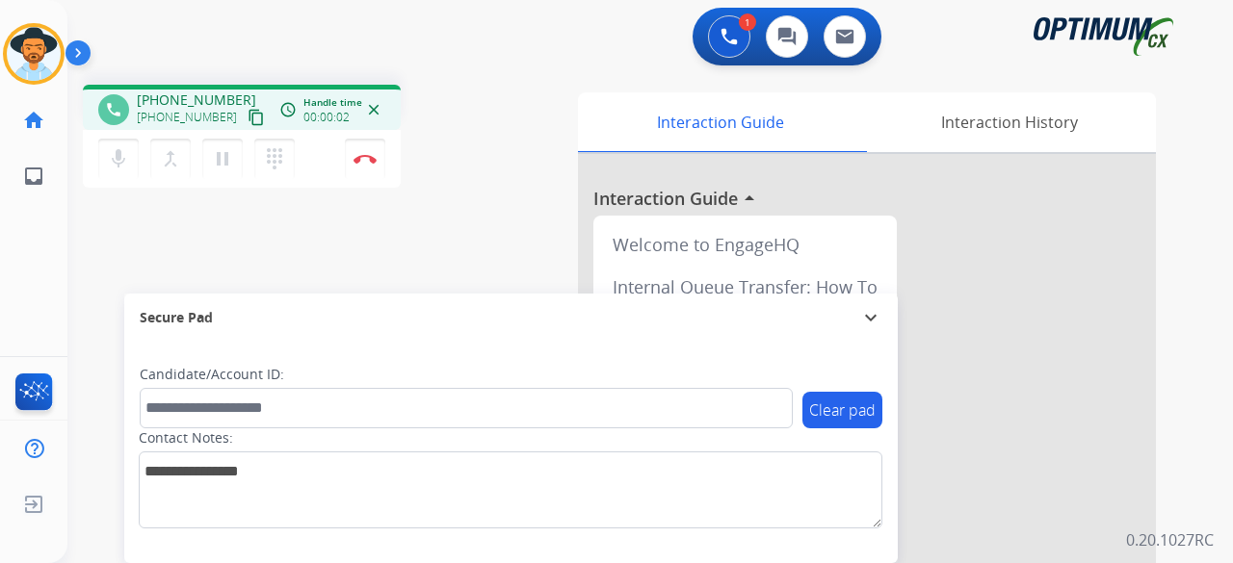
click at [247, 118] on mat-icon "content_copy" at bounding box center [255, 117] width 17 height 17
click at [105, 171] on button "mic Mute" at bounding box center [118, 159] width 40 height 40
click at [116, 169] on mat-icon "mic_off" at bounding box center [118, 158] width 23 height 23
click at [358, 160] on img at bounding box center [364, 159] width 23 height 10
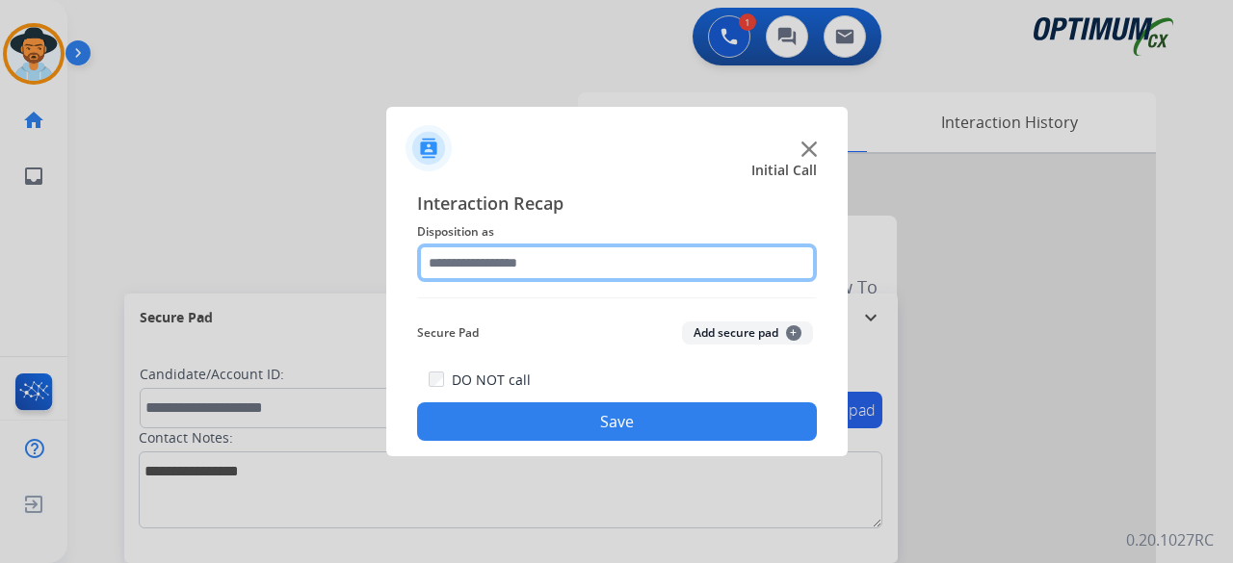
click at [570, 260] on input "text" at bounding box center [617, 263] width 400 height 39
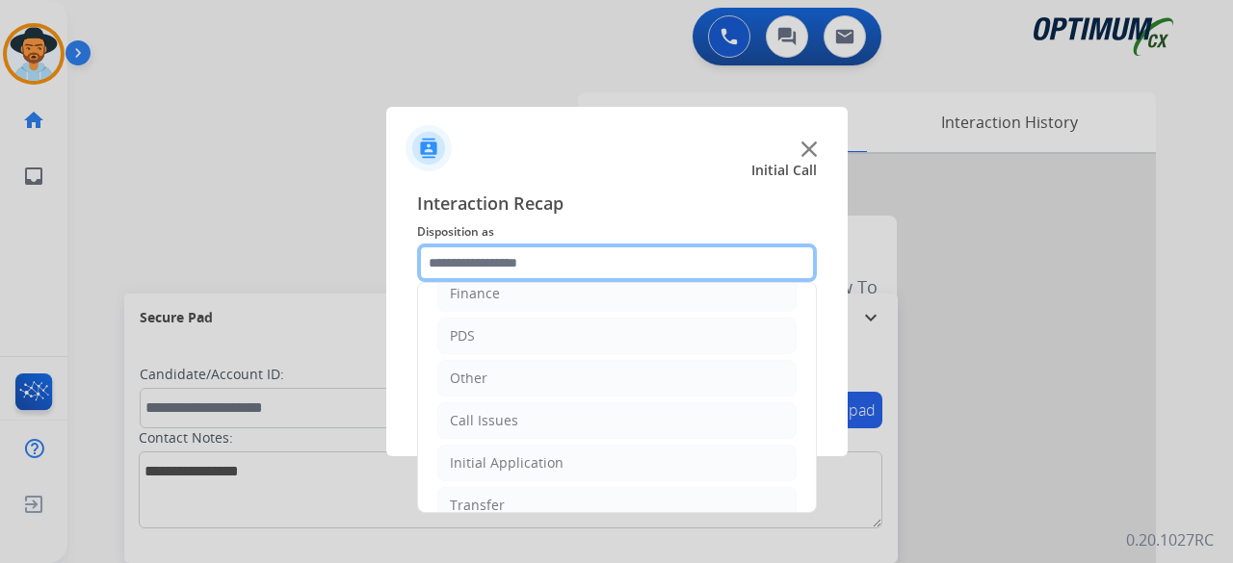
scroll to position [125, 0]
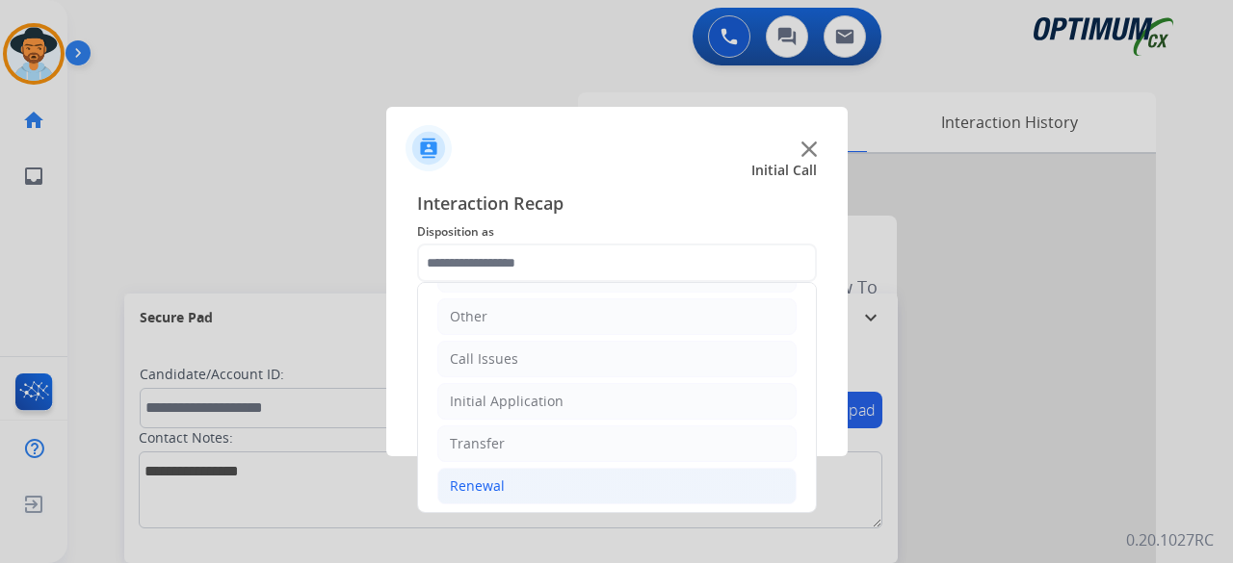
click at [495, 485] on div "Renewal" at bounding box center [477, 486] width 55 height 19
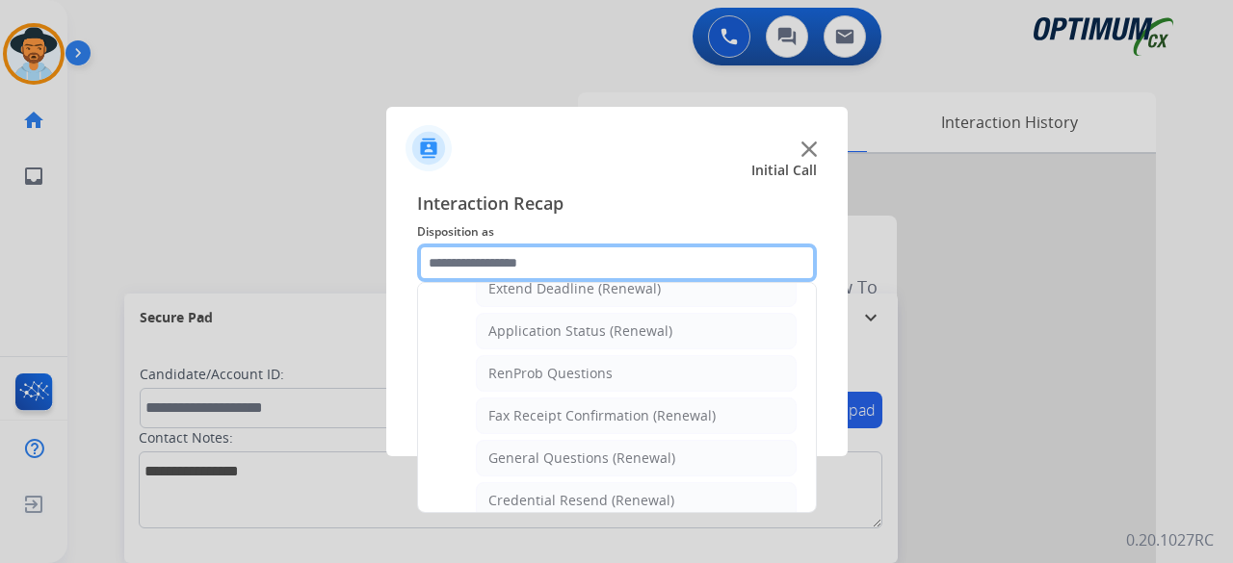
scroll to position [428, 0]
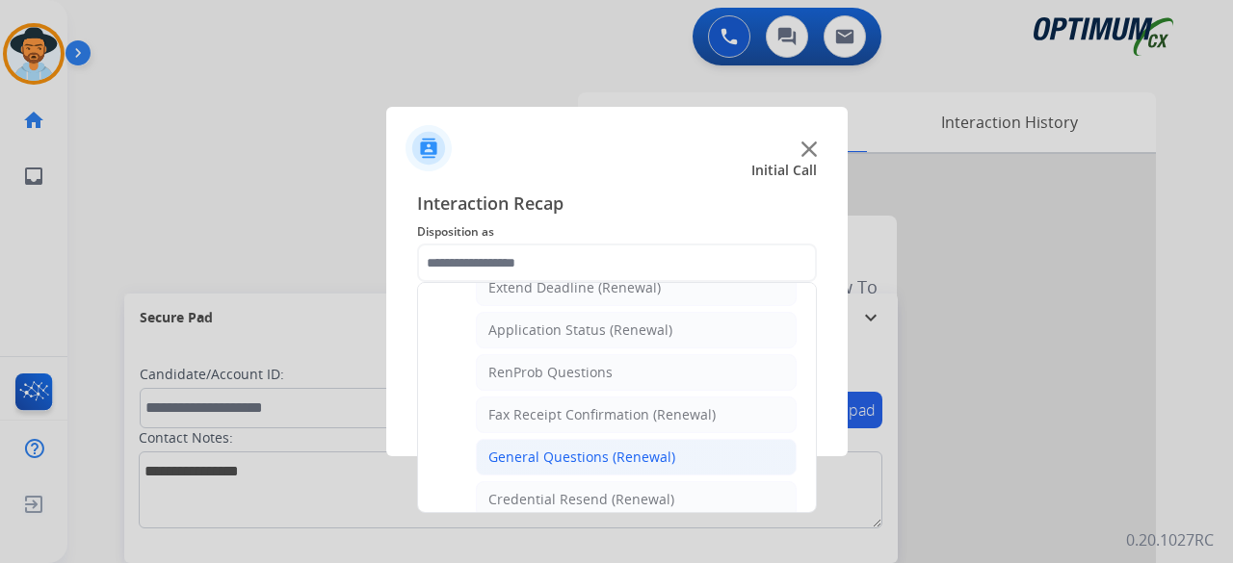
click at [629, 451] on div "General Questions (Renewal)" at bounding box center [581, 457] width 187 height 19
type input "**********"
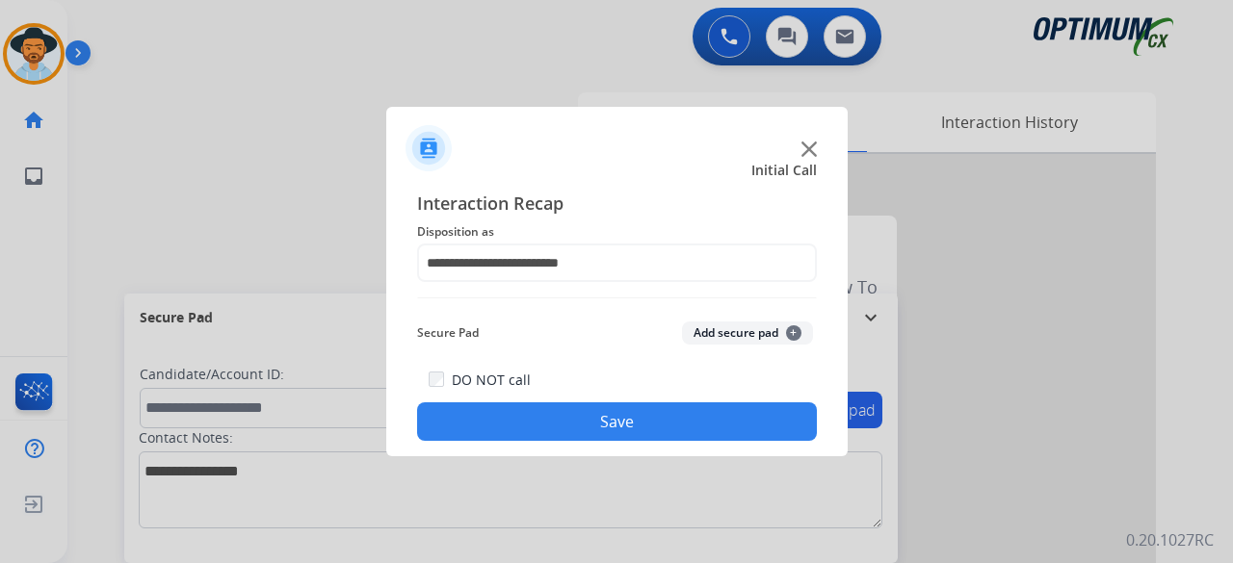
click at [716, 338] on button "Add secure pad +" at bounding box center [747, 333] width 131 height 23
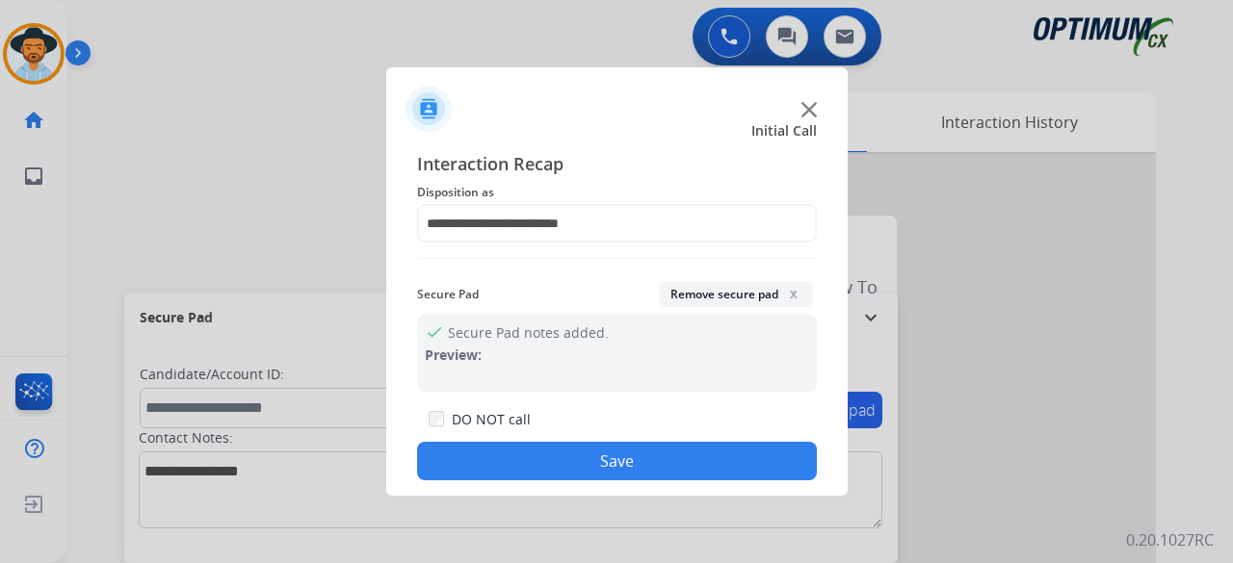
click at [622, 457] on button "Save" at bounding box center [617, 461] width 400 height 39
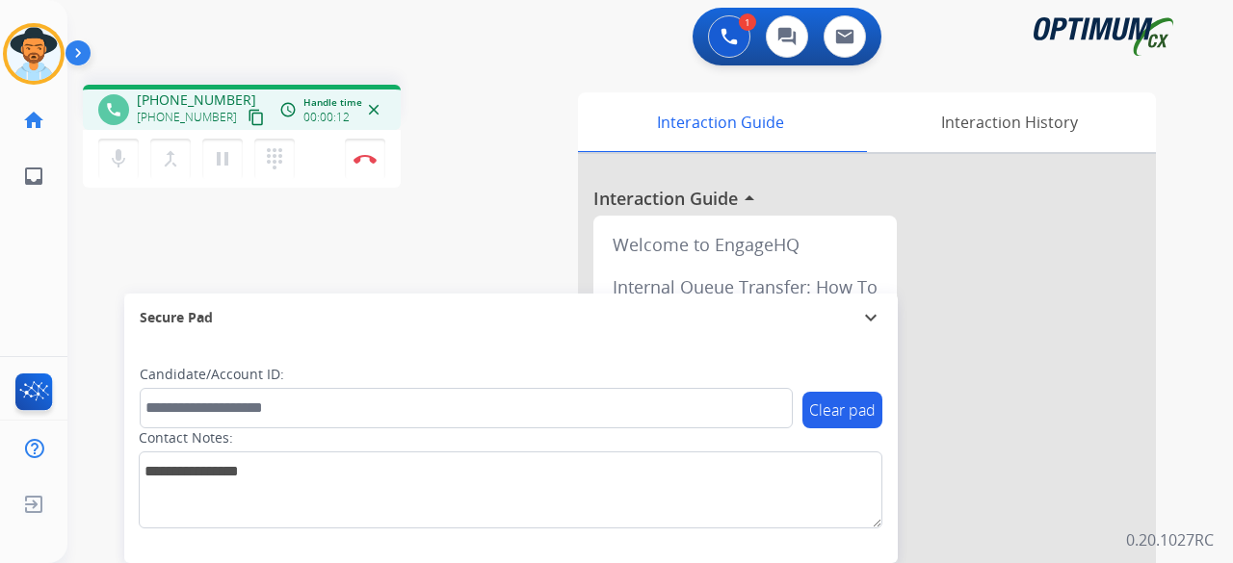
click at [247, 120] on mat-icon "content_copy" at bounding box center [255, 117] width 17 height 17
click at [376, 180] on div "mic Mute merge_type Bridge pause Hold dialpad Dialpad Disconnect" at bounding box center [242, 159] width 318 height 58
click at [364, 136] on div "mic Mute merge_type Bridge pause Hold dialpad Dialpad Disconnect" at bounding box center [242, 159] width 318 height 58
click at [366, 178] on div "mic Mute merge_type Bridge pause Hold dialpad Dialpad Disconnect" at bounding box center [242, 159] width 318 height 58
click at [368, 161] on img at bounding box center [364, 159] width 23 height 10
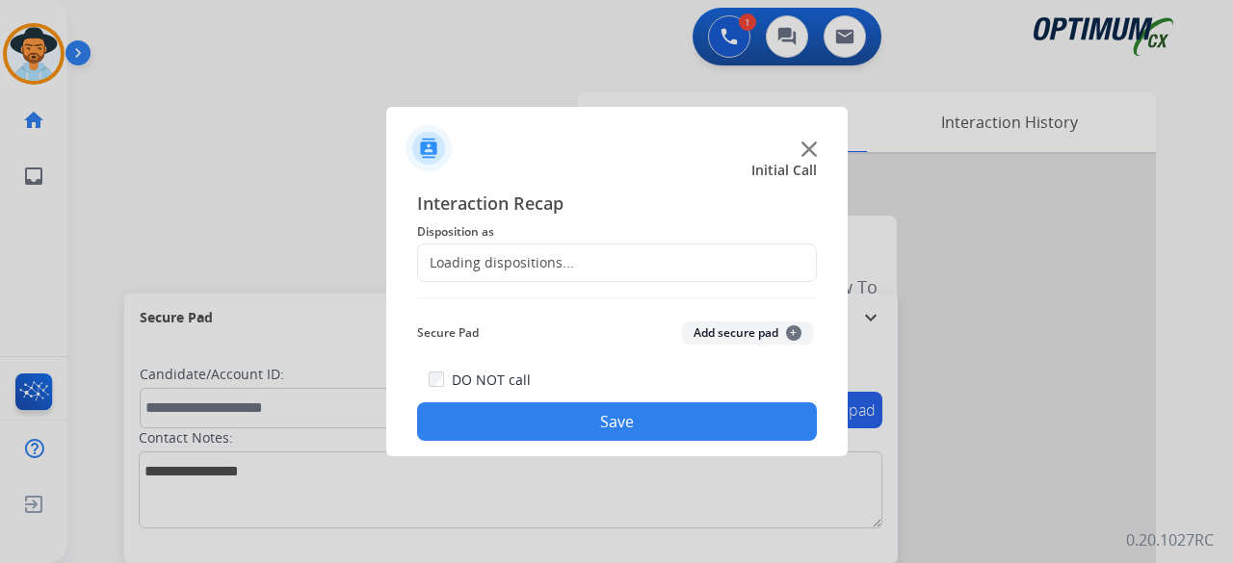
click at [368, 161] on div at bounding box center [616, 281] width 1233 height 563
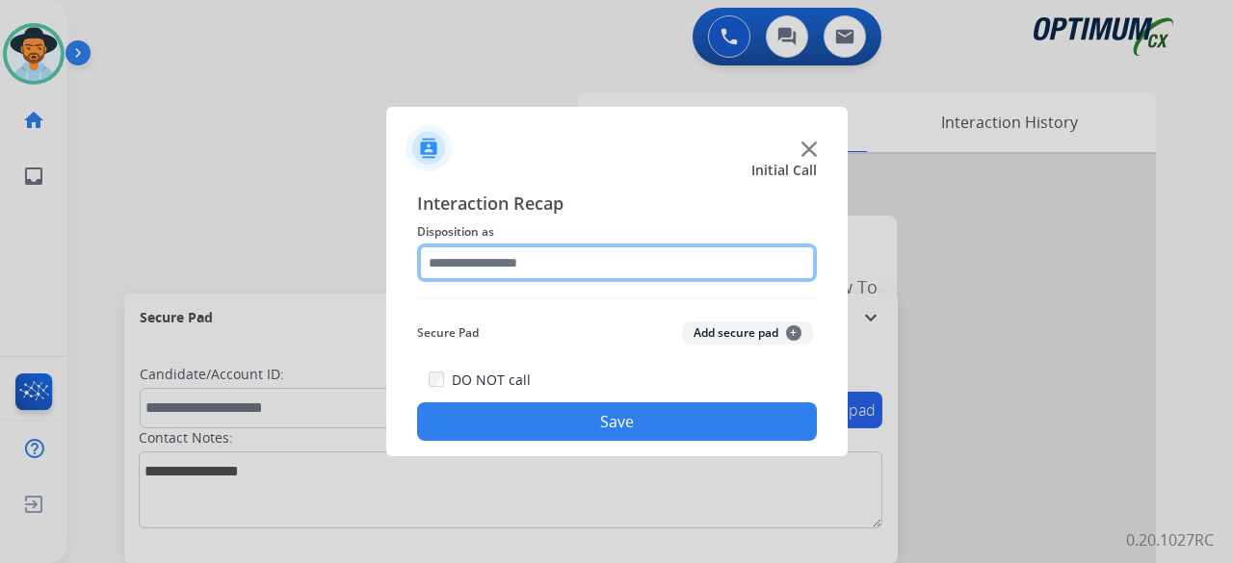
click at [585, 267] on input "text" at bounding box center [617, 263] width 400 height 39
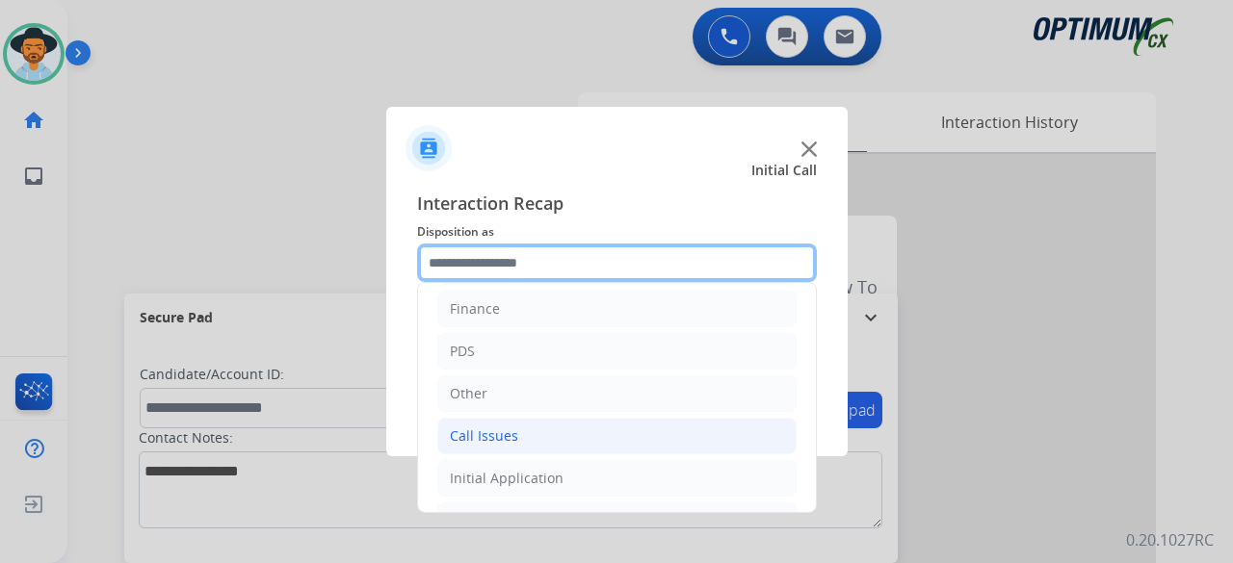
scroll to position [125, 0]
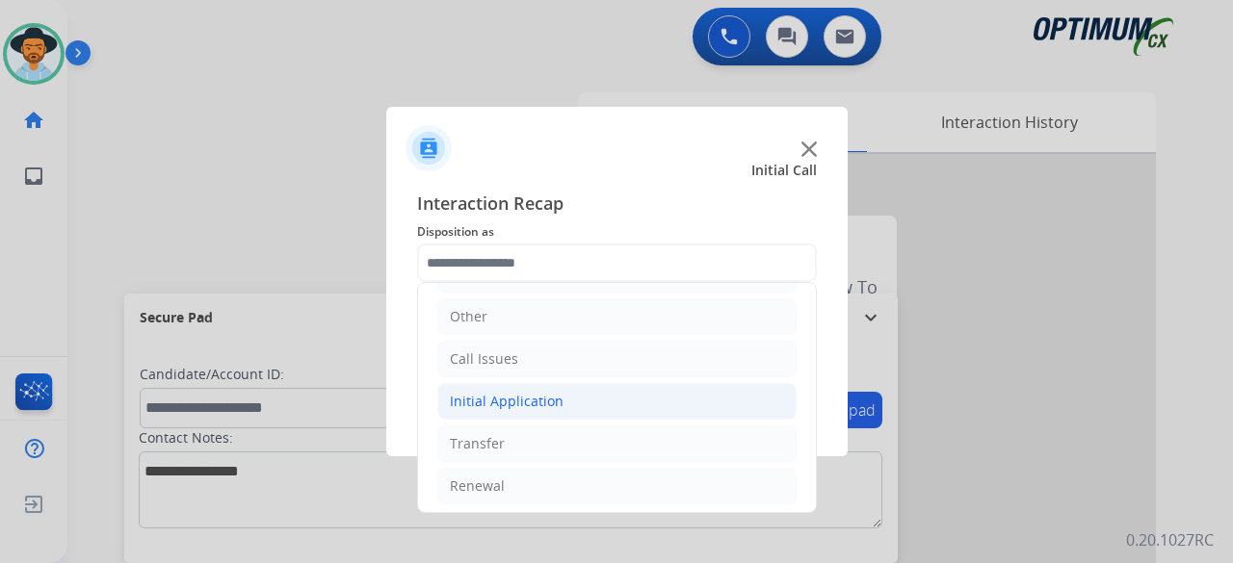
click at [524, 408] on li "Initial Application" at bounding box center [616, 401] width 359 height 37
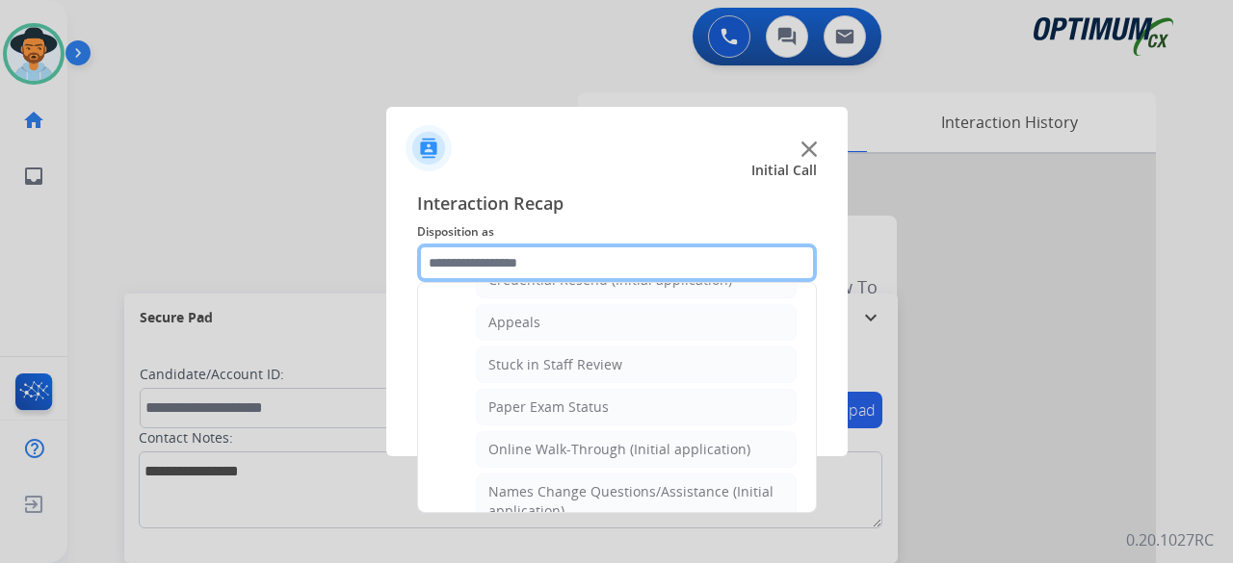
scroll to position [304, 0]
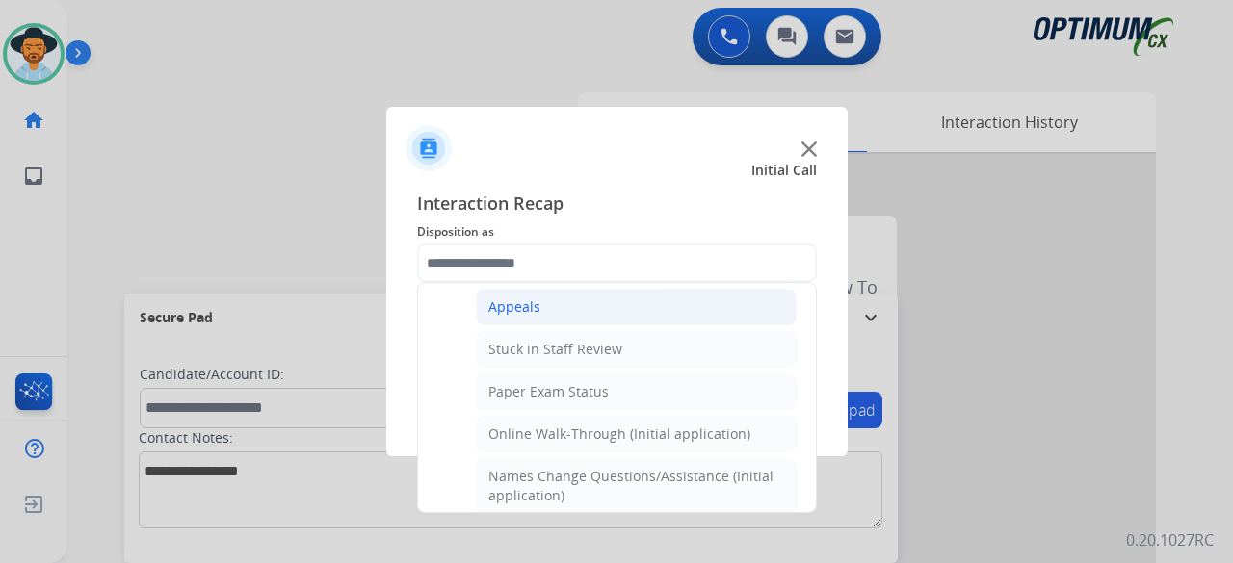
click at [604, 317] on li "Appeals" at bounding box center [636, 307] width 321 height 37
type input "*******"
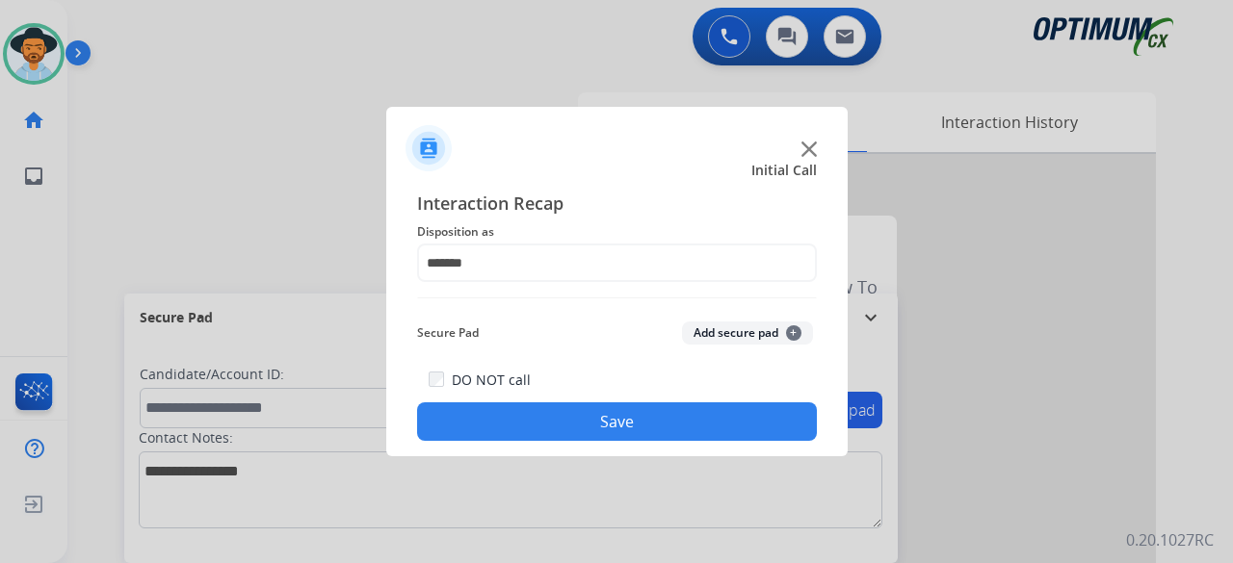
click at [730, 336] on button "Add secure pad +" at bounding box center [747, 333] width 131 height 23
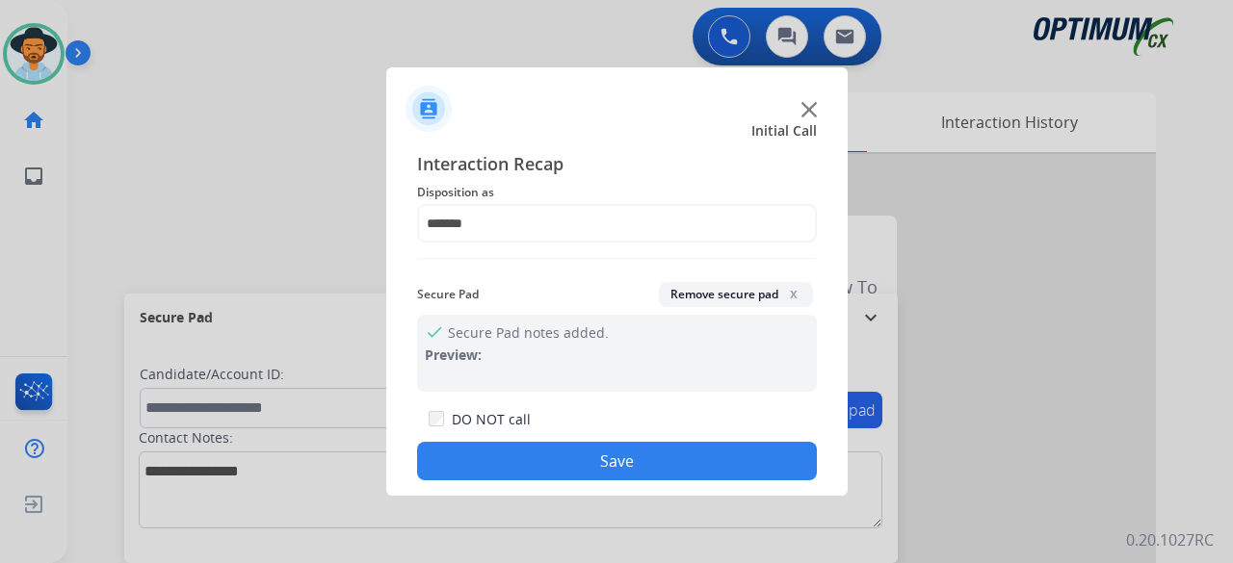
click at [599, 455] on button "Save" at bounding box center [617, 461] width 400 height 39
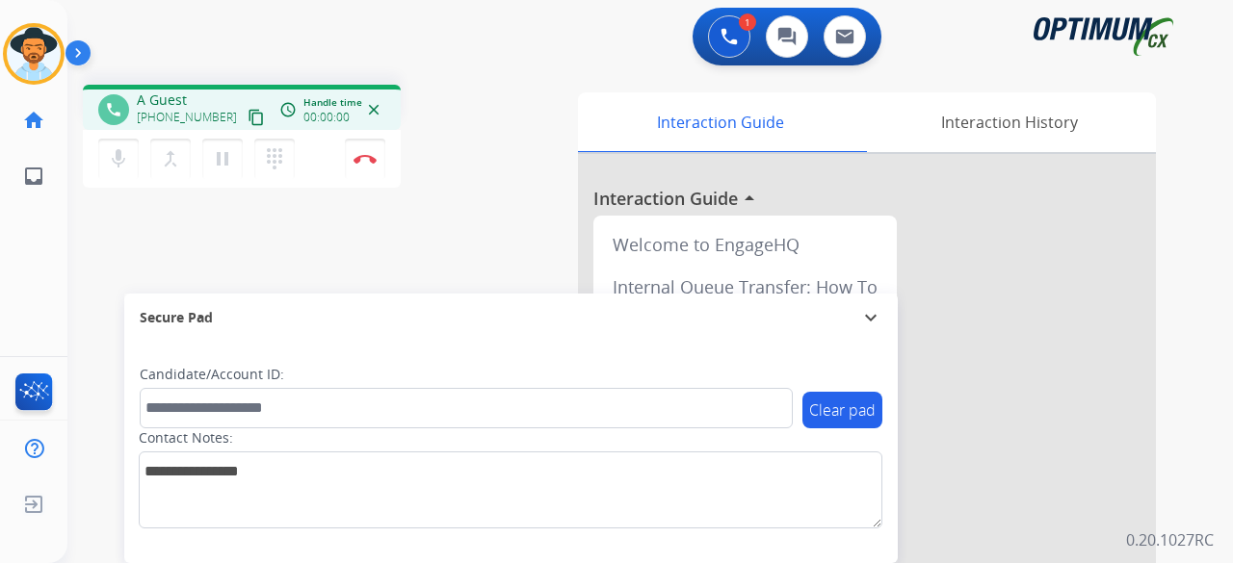
click at [247, 117] on mat-icon "content_copy" at bounding box center [255, 117] width 17 height 17
click at [364, 155] on img at bounding box center [364, 159] width 23 height 10
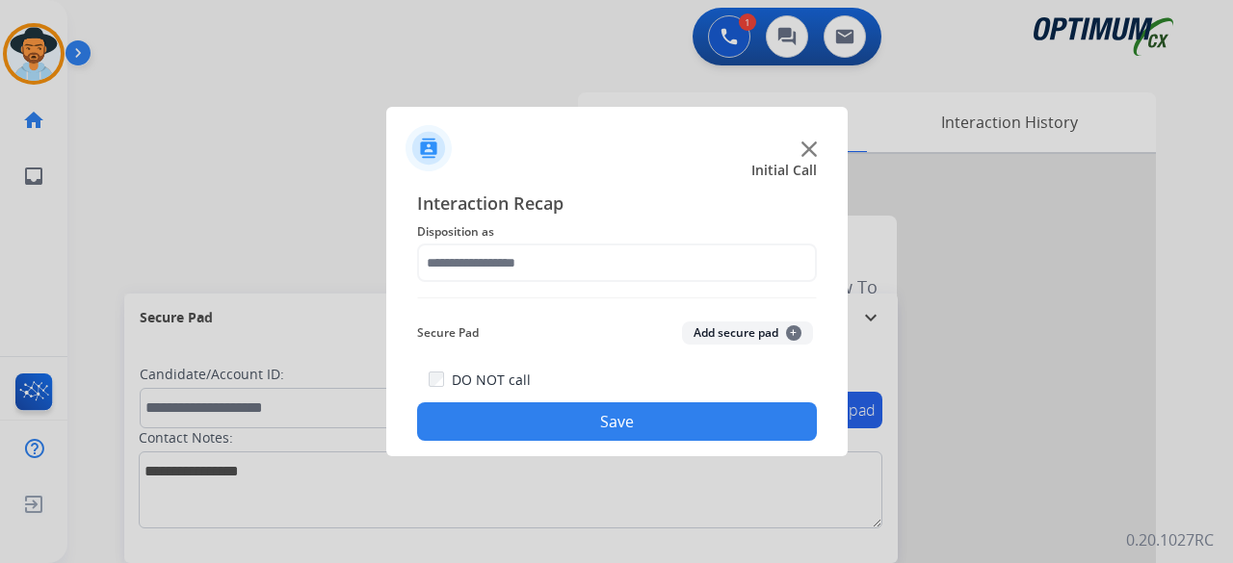
click at [806, 151] on img at bounding box center [808, 149] width 15 height 15
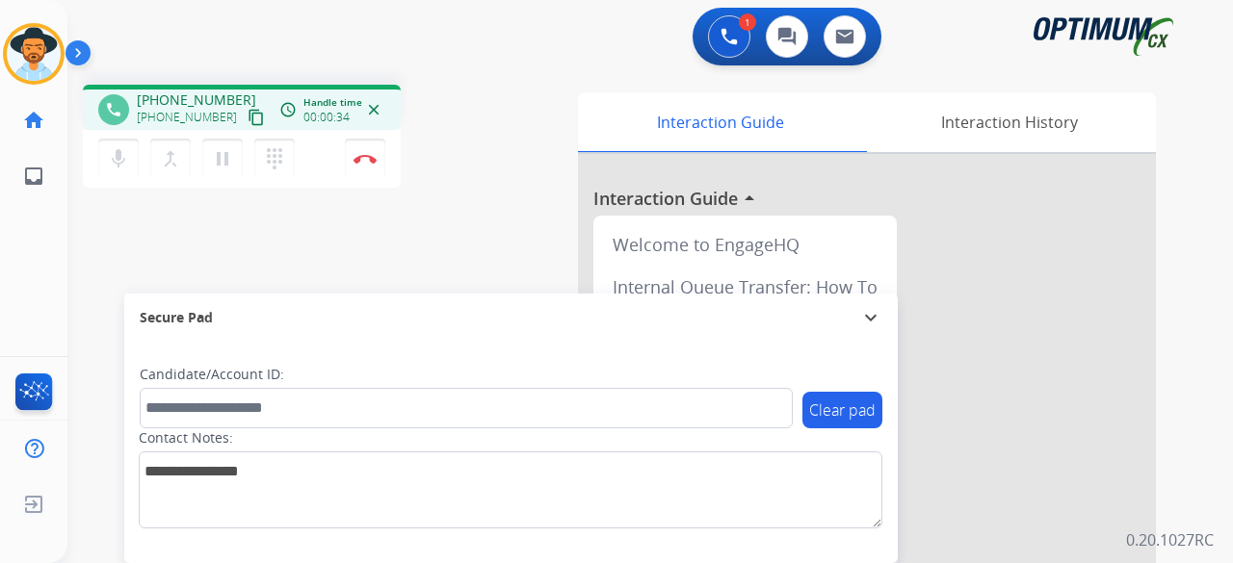
click at [247, 118] on mat-icon "content_copy" at bounding box center [255, 117] width 17 height 17
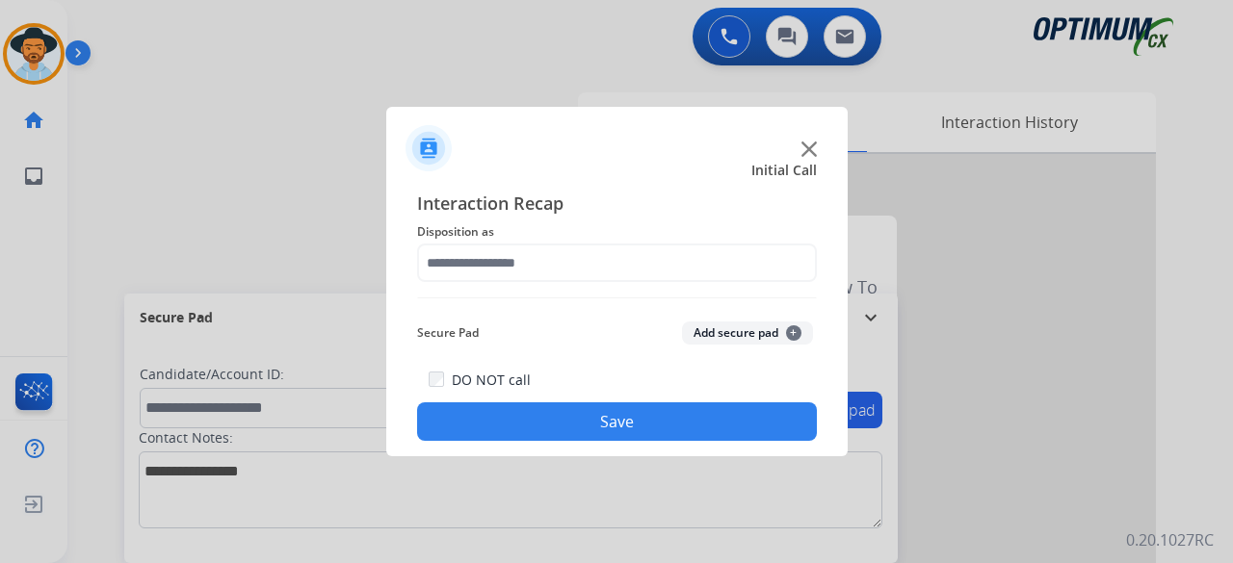
click at [810, 145] on img at bounding box center [808, 149] width 15 height 15
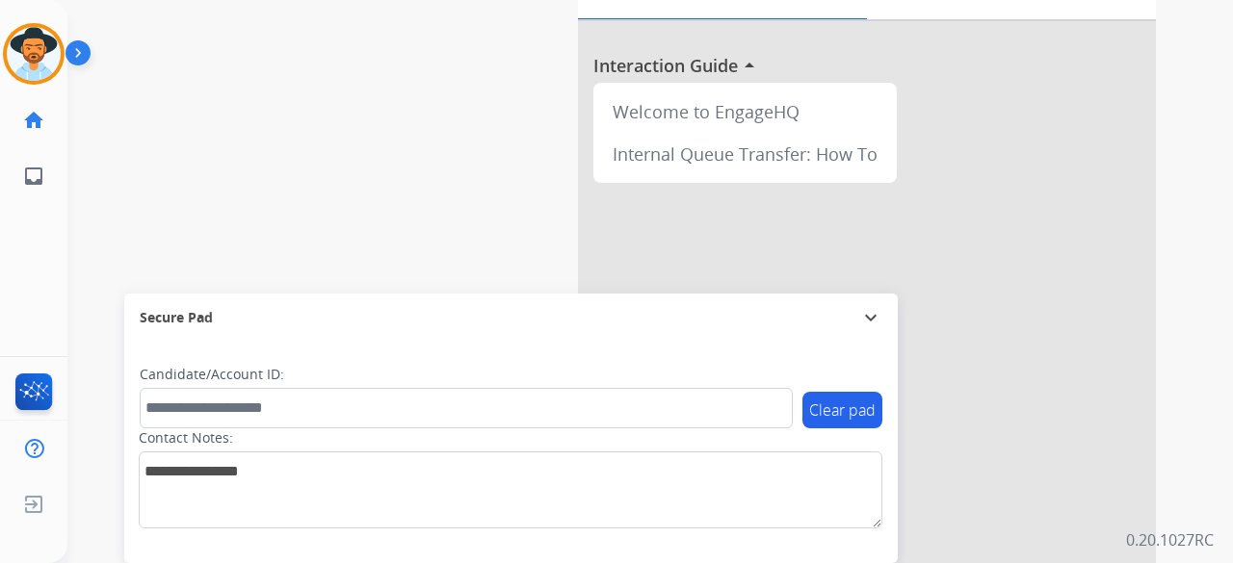
scroll to position [0, 0]
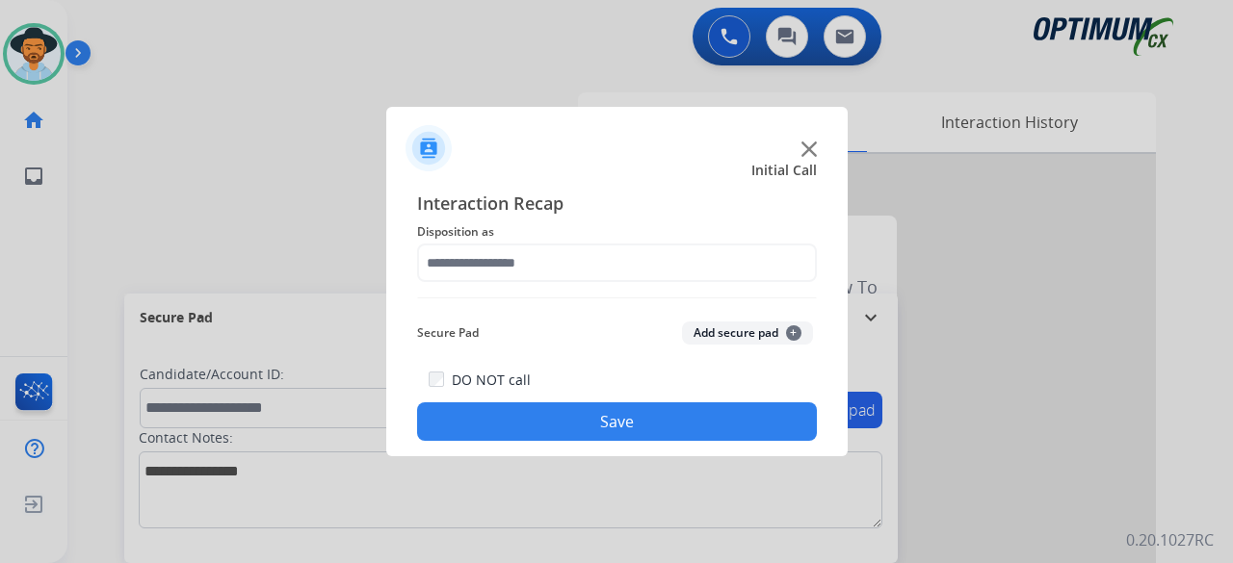
click at [807, 149] on img at bounding box center [808, 149] width 15 height 15
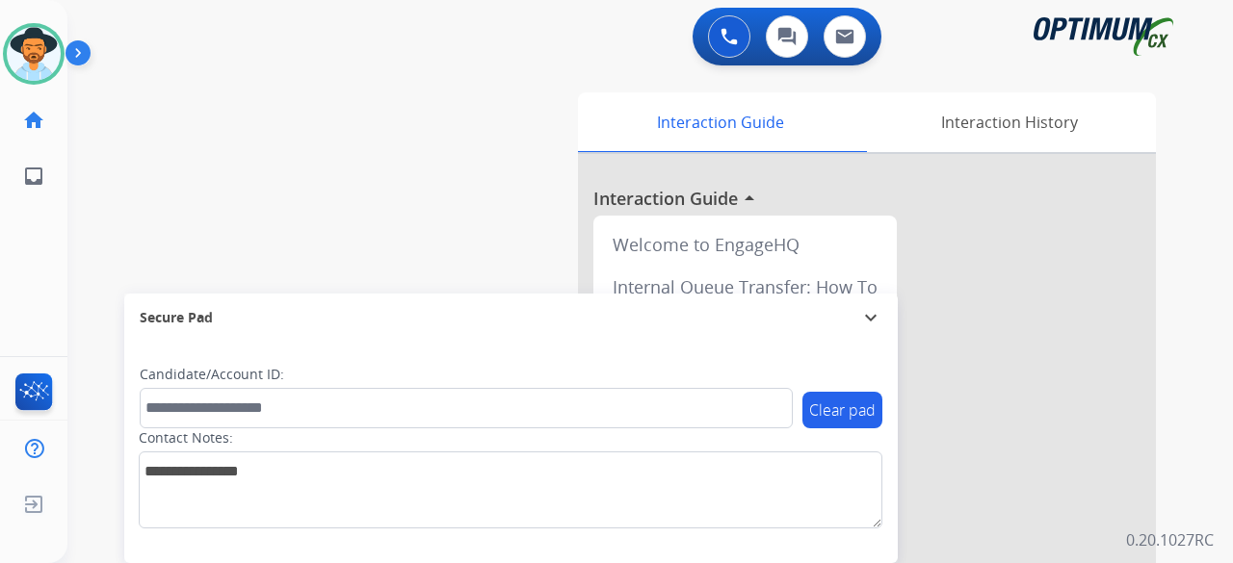
click at [336, 136] on div "swap_horiz Break voice bridge close_fullscreen Connect 3-Way Call merge_type Se…" at bounding box center [626, 470] width 1119 height 803
click at [31, 53] on img at bounding box center [34, 54] width 54 height 54
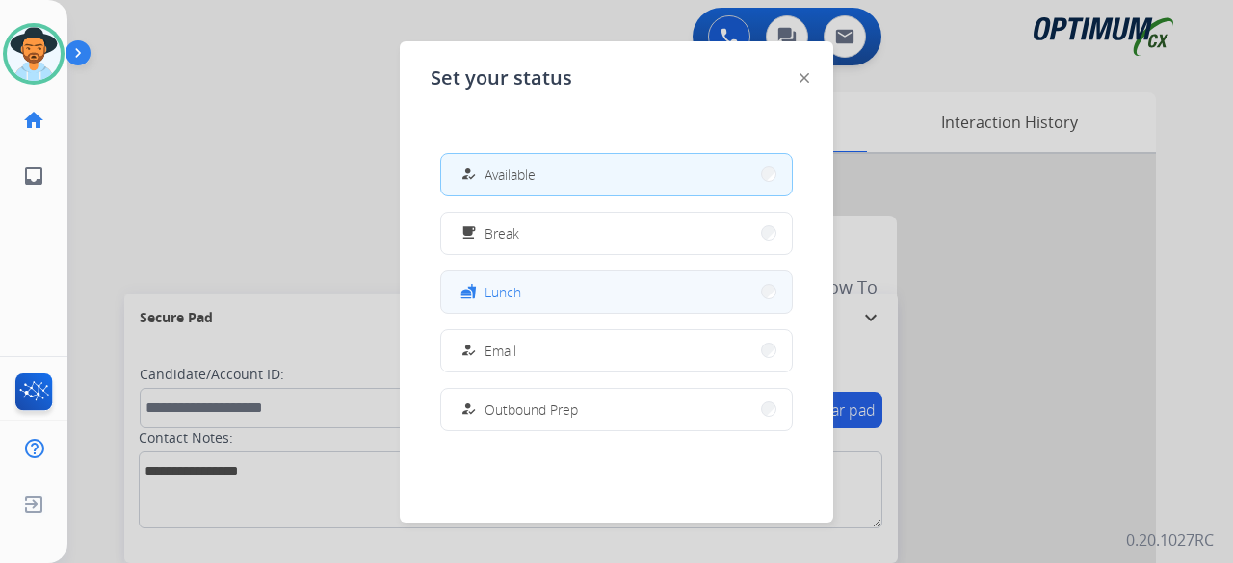
click at [527, 296] on button "fastfood Lunch" at bounding box center [616, 292] width 351 height 41
